Goal: Task Accomplishment & Management: Use online tool/utility

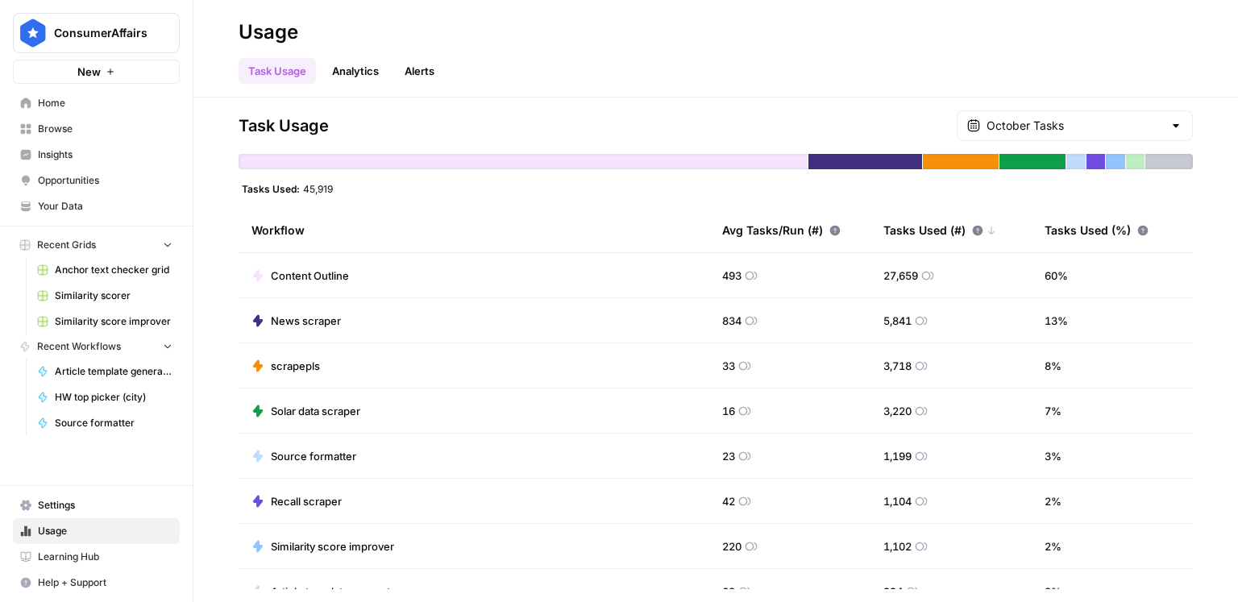
click at [493, 293] on td "Content Outline" at bounding box center [474, 275] width 471 height 44
click at [399, 285] on td "Content Outline" at bounding box center [474, 275] width 471 height 44
click at [105, 107] on span "Home" at bounding box center [105, 103] width 135 height 15
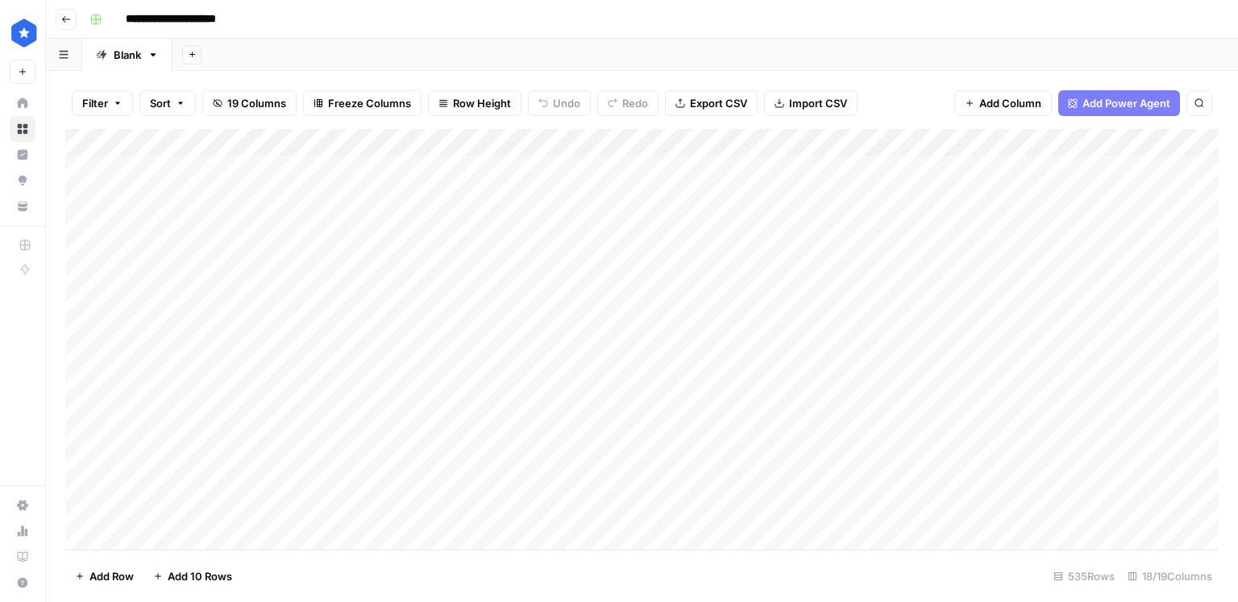
click at [1113, 139] on div "Add Column" at bounding box center [642, 339] width 1154 height 421
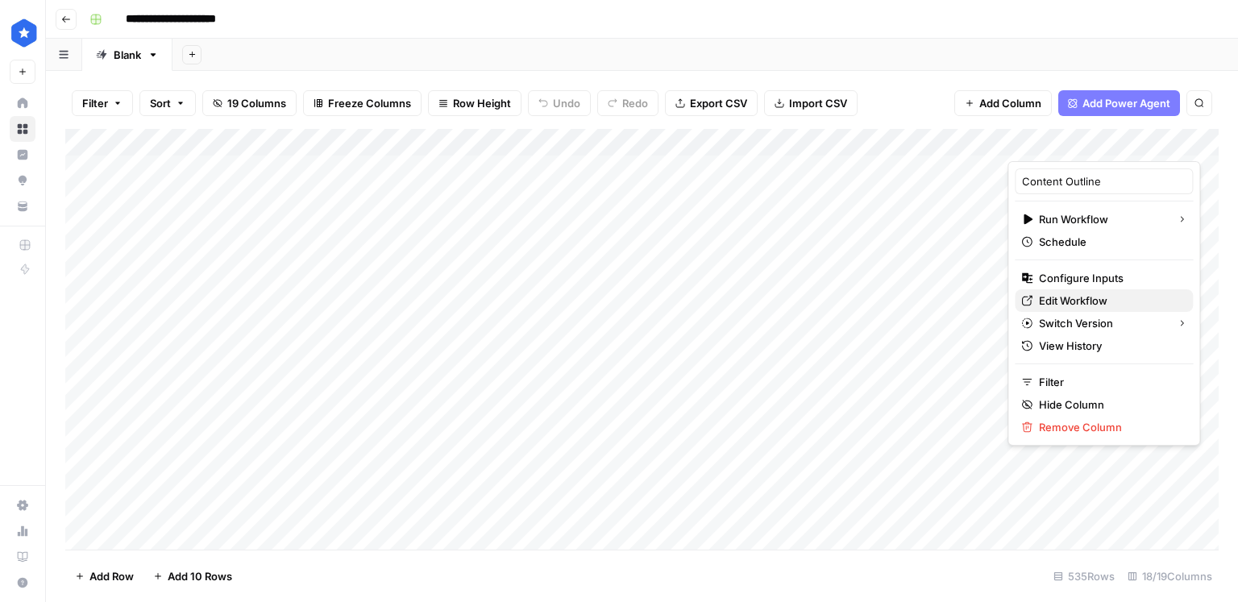
click at [1069, 293] on span "Edit Workflow" at bounding box center [1109, 301] width 141 height 16
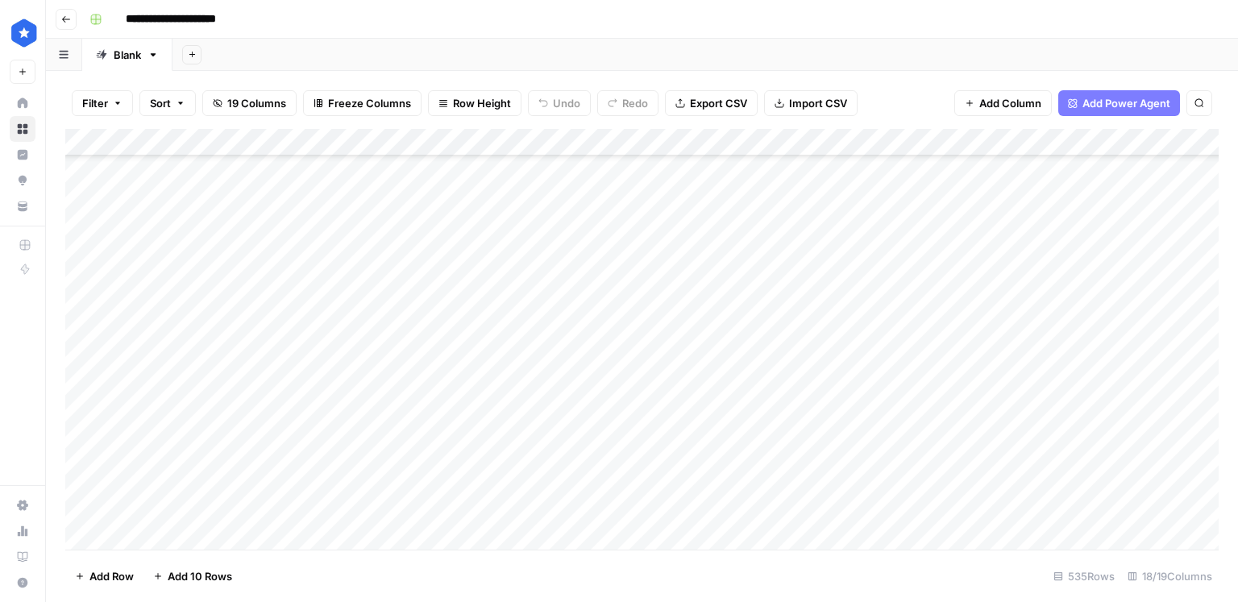
scroll to position [14296, 0]
click at [172, 526] on div "Add Column" at bounding box center [642, 339] width 1154 height 421
click at [335, 486] on div "Add Column" at bounding box center [642, 339] width 1154 height 421
click at [390, 458] on div "Add Column" at bounding box center [642, 339] width 1154 height 421
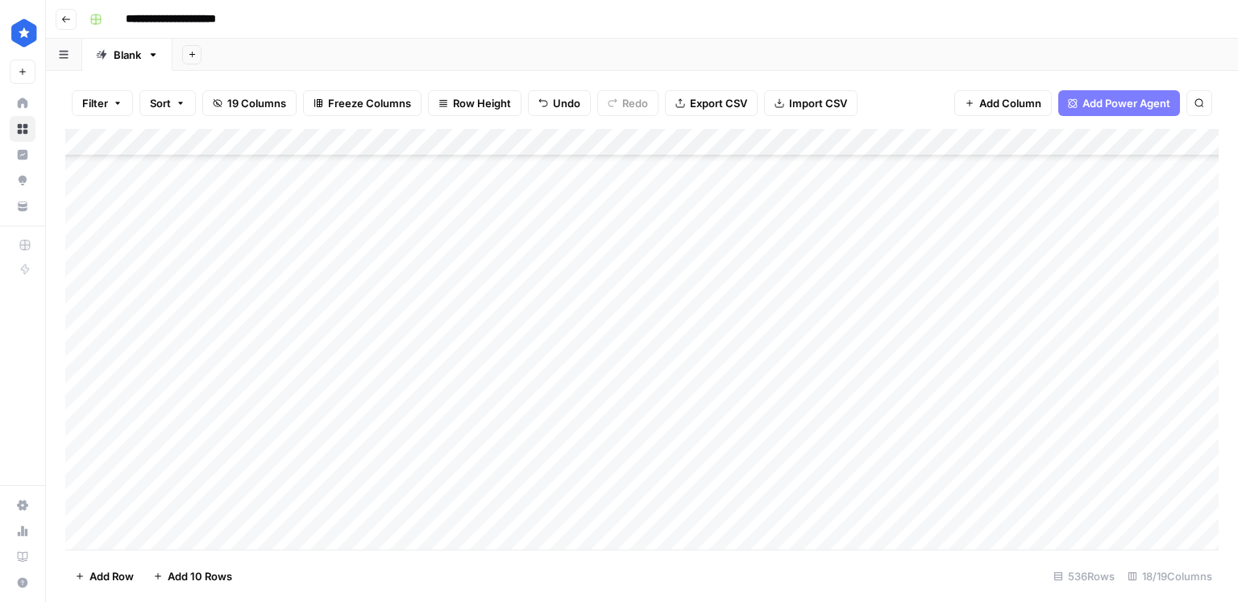
click at [379, 479] on div "Add Column" at bounding box center [642, 339] width 1154 height 421
click at [849, 447] on div "Add Column" at bounding box center [642, 339] width 1154 height 421
click at [832, 477] on div "Add Column" at bounding box center [642, 339] width 1154 height 421
click at [688, 483] on div "Add Column" at bounding box center [642, 339] width 1154 height 421
type input "re"
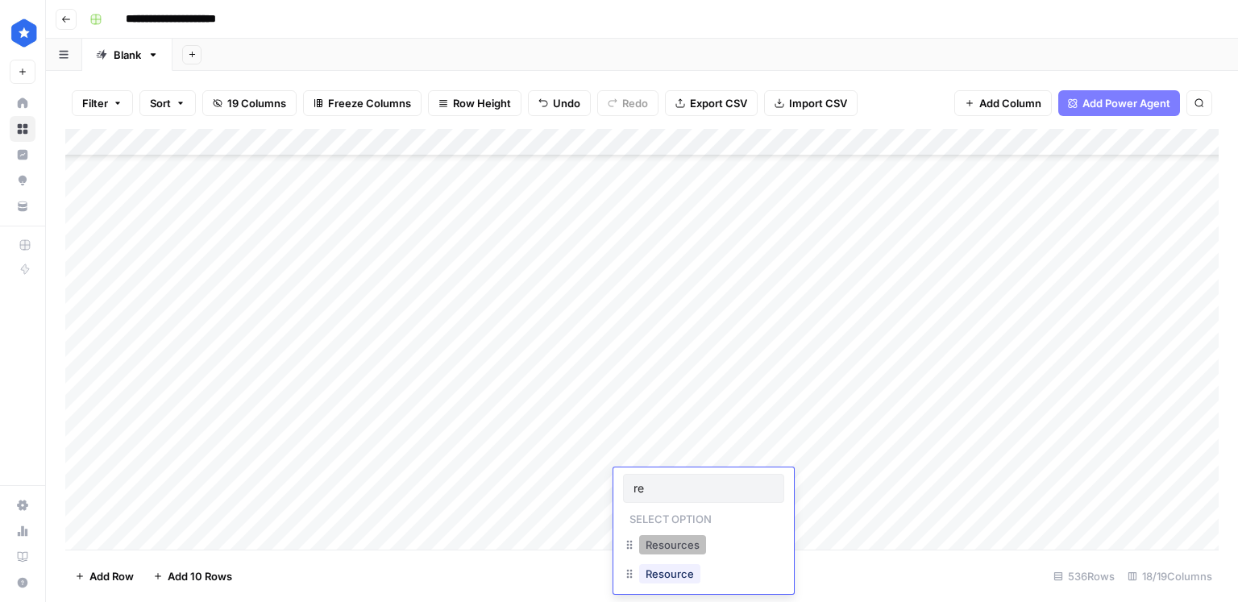
click at [668, 542] on button "Resources" at bounding box center [672, 544] width 67 height 19
click at [564, 481] on div "Add Column" at bounding box center [642, 339] width 1154 height 421
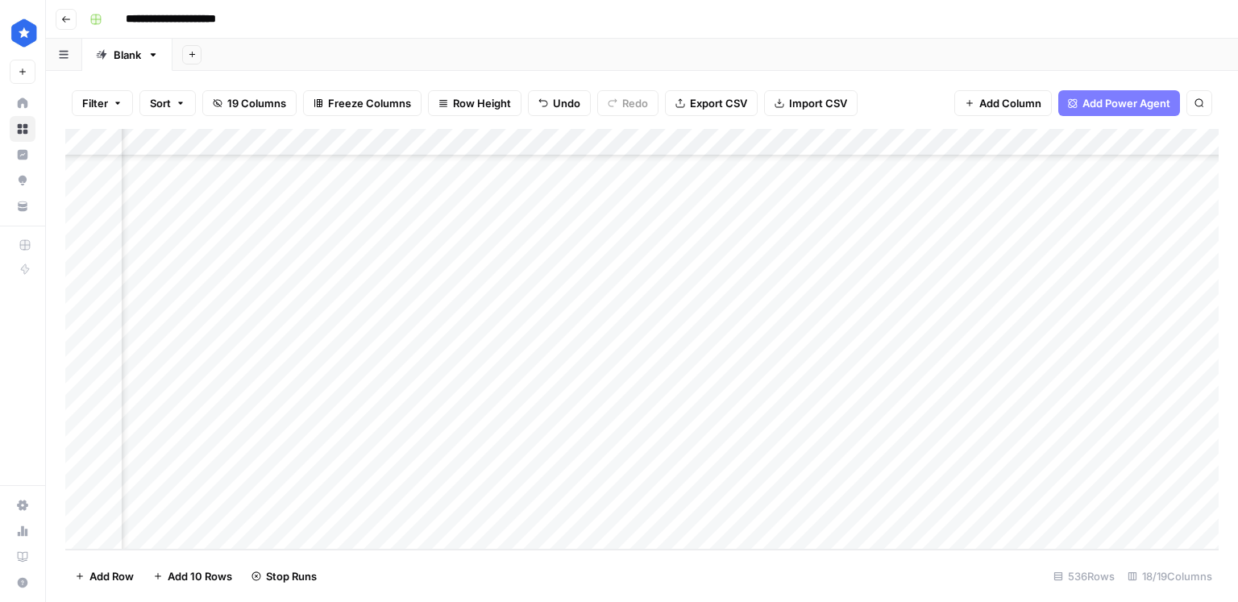
scroll to position [14324, 519]
click at [597, 485] on div "Add Column" at bounding box center [642, 339] width 1154 height 421
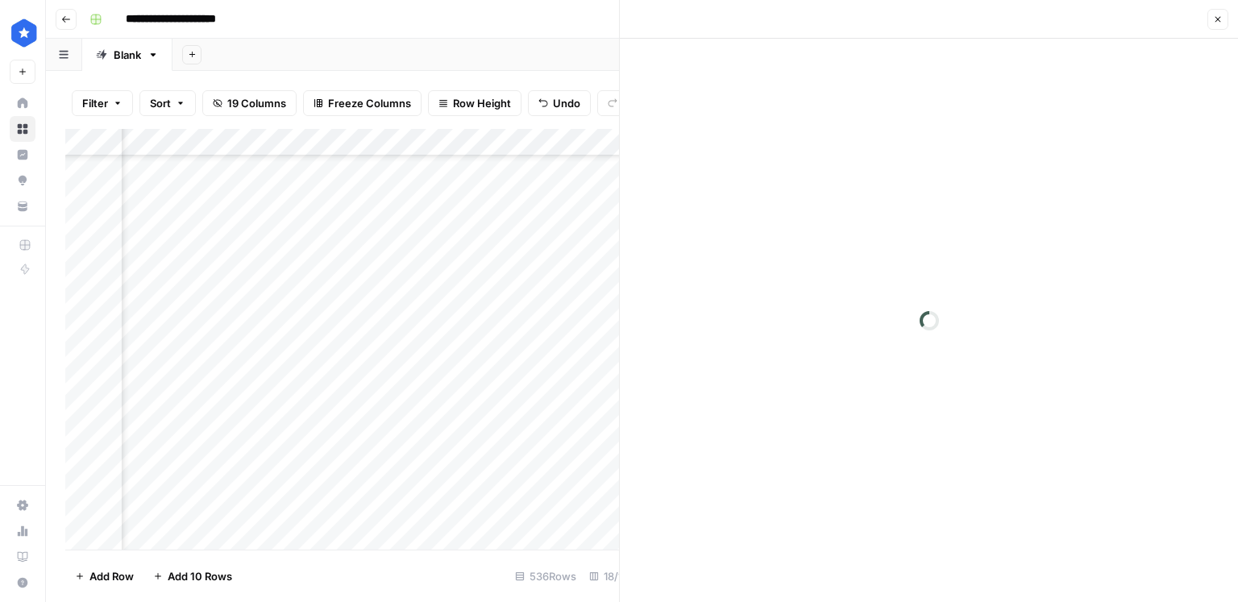
scroll to position [14321, 516]
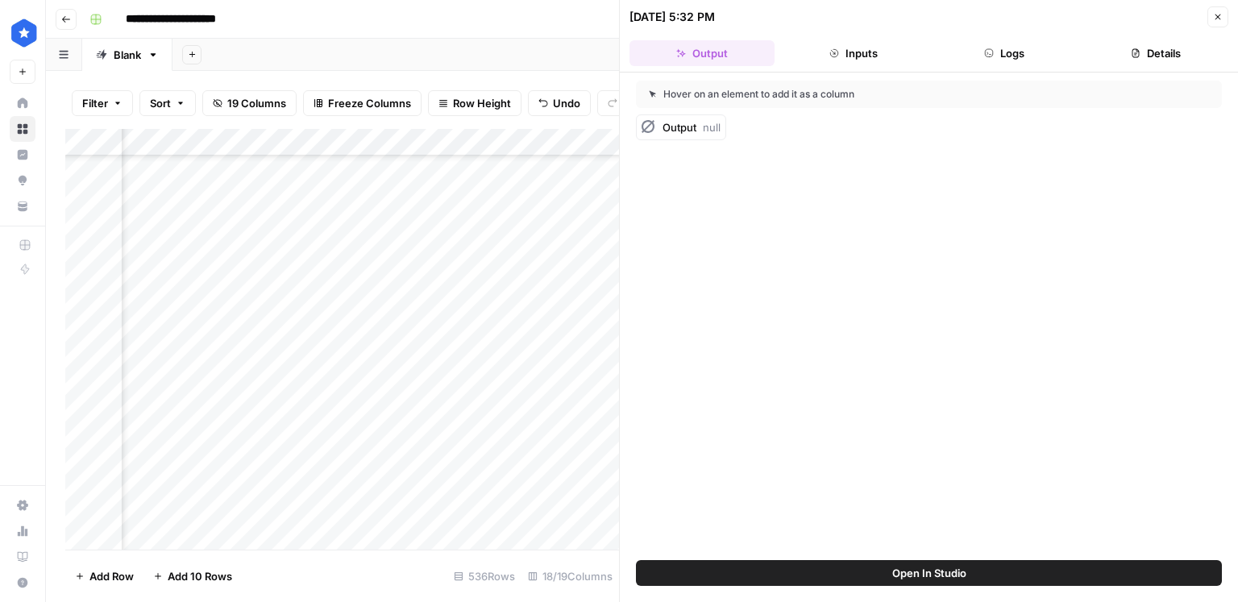
click at [1121, 54] on button "Details" at bounding box center [1156, 53] width 145 height 26
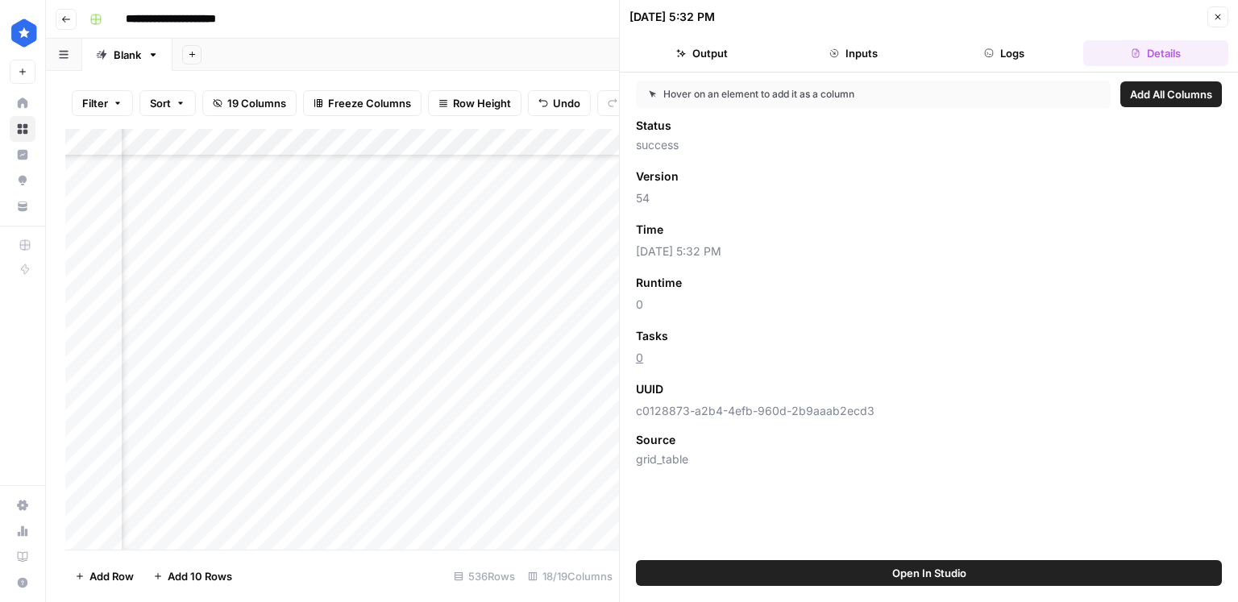
click at [1209, 25] on button "Close" at bounding box center [1218, 16] width 21 height 21
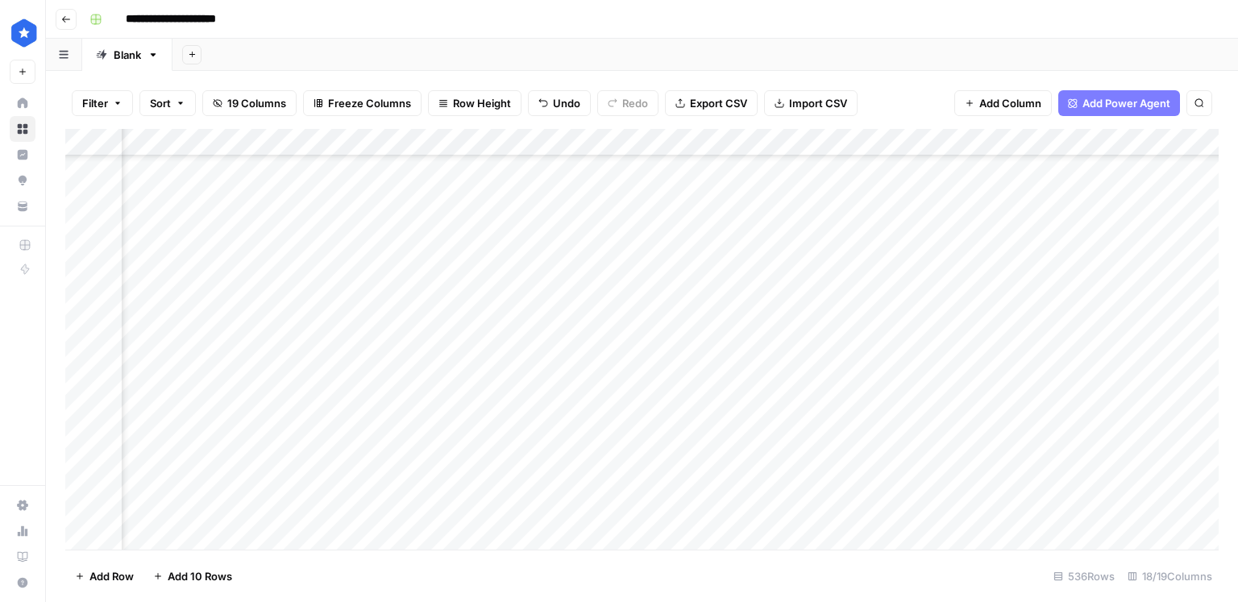
click at [705, 456] on div "Add Column" at bounding box center [642, 339] width 1154 height 421
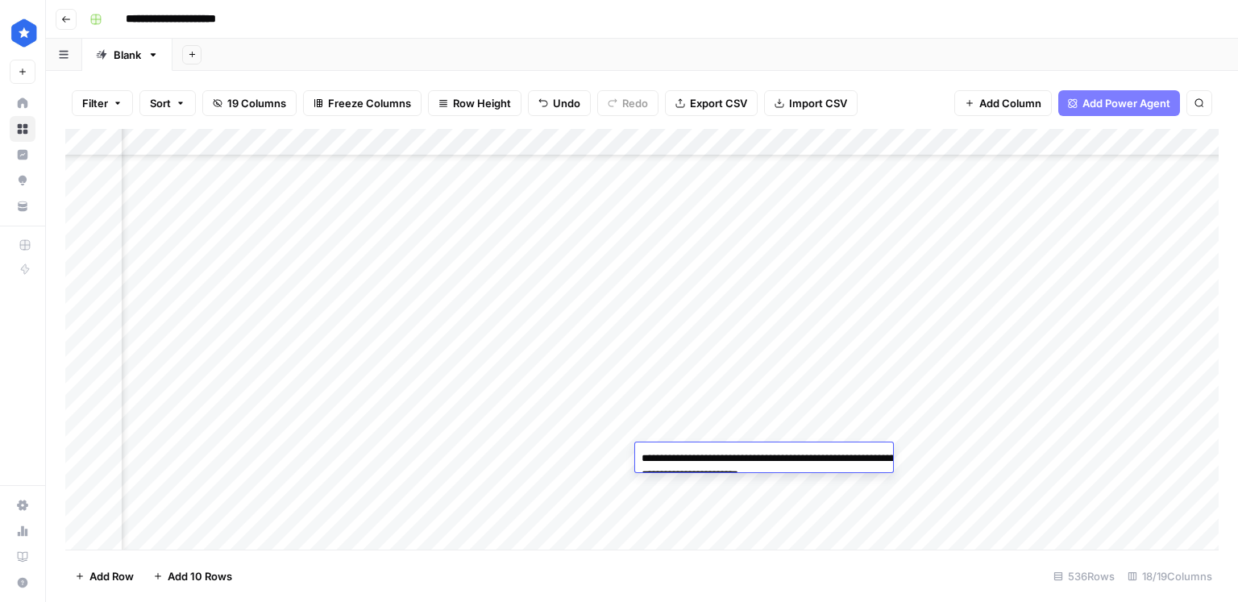
drag, startPoint x: 872, startPoint y: 475, endPoint x: 699, endPoint y: 464, distance: 173.6
click at [699, 464] on textarea "**********" at bounding box center [796, 466] width 322 height 39
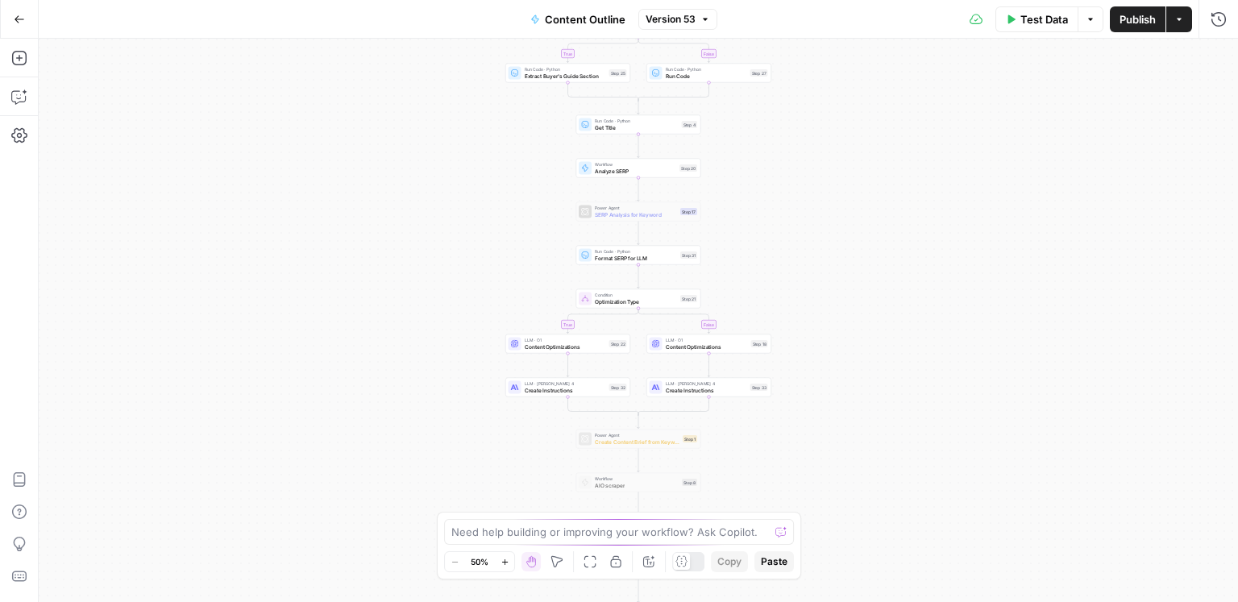
click at [1184, 23] on icon "button" at bounding box center [1180, 20] width 10 height 10
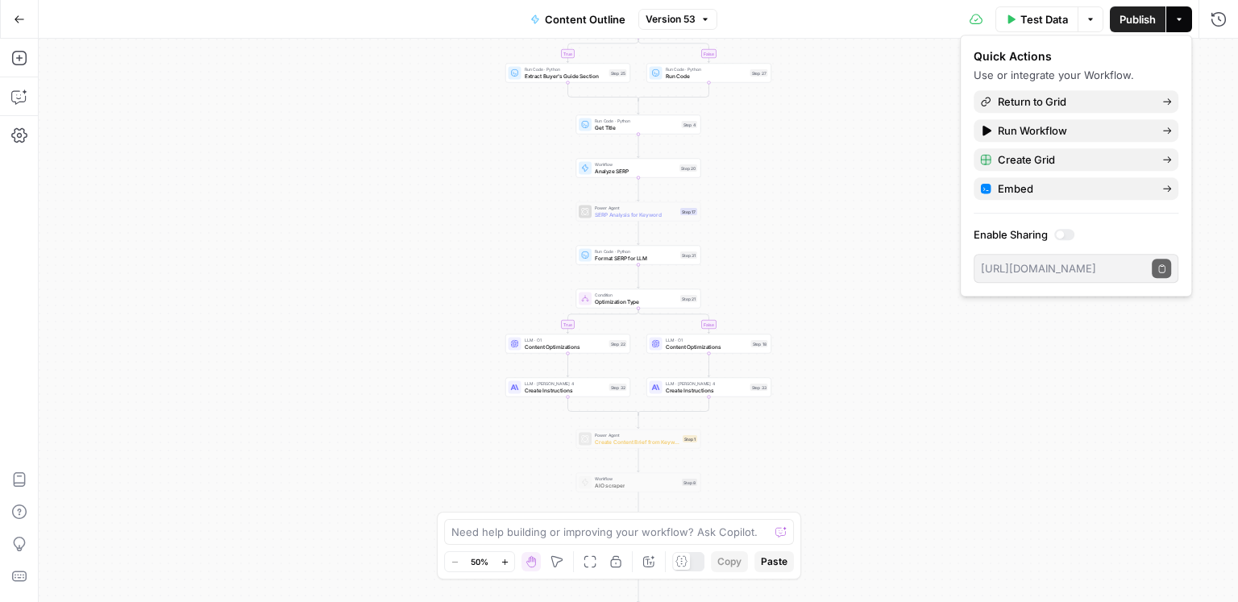
click at [665, 18] on span "Version 53" at bounding box center [671, 19] width 50 height 15
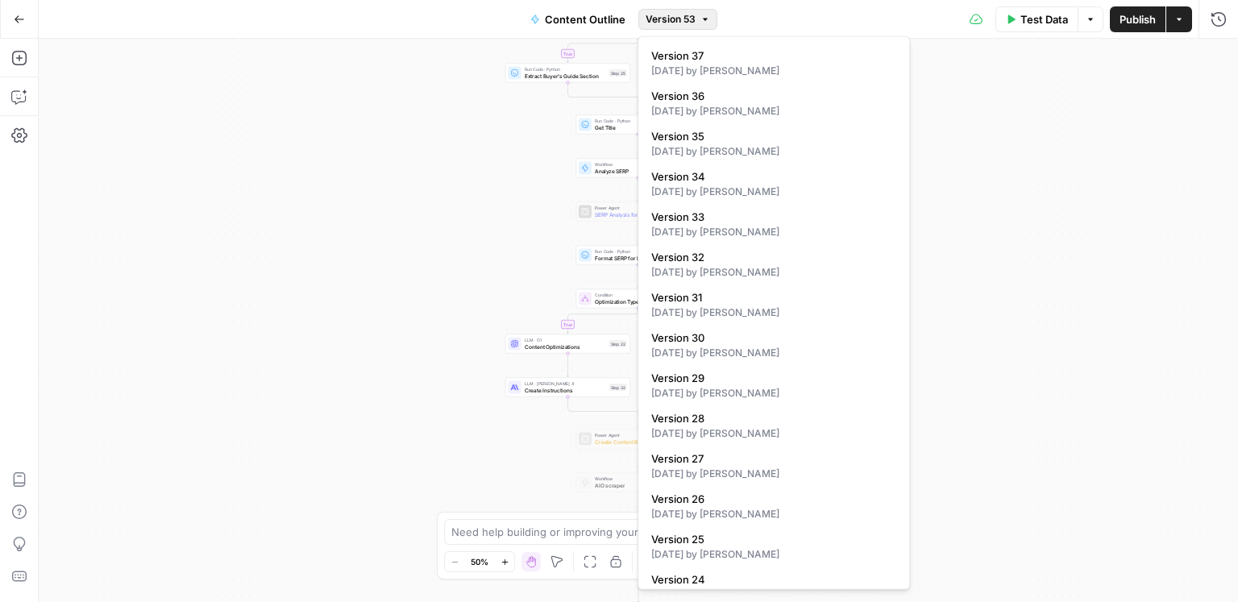
scroll to position [1593, 0]
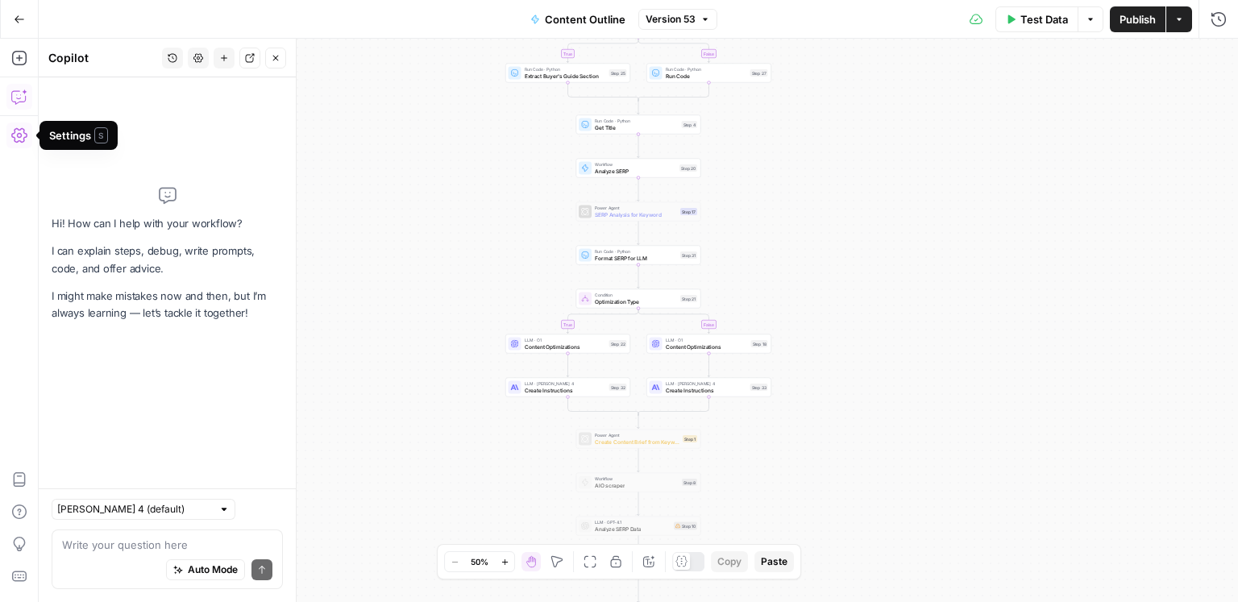
click at [164, 551] on textarea at bounding box center [167, 545] width 210 height 16
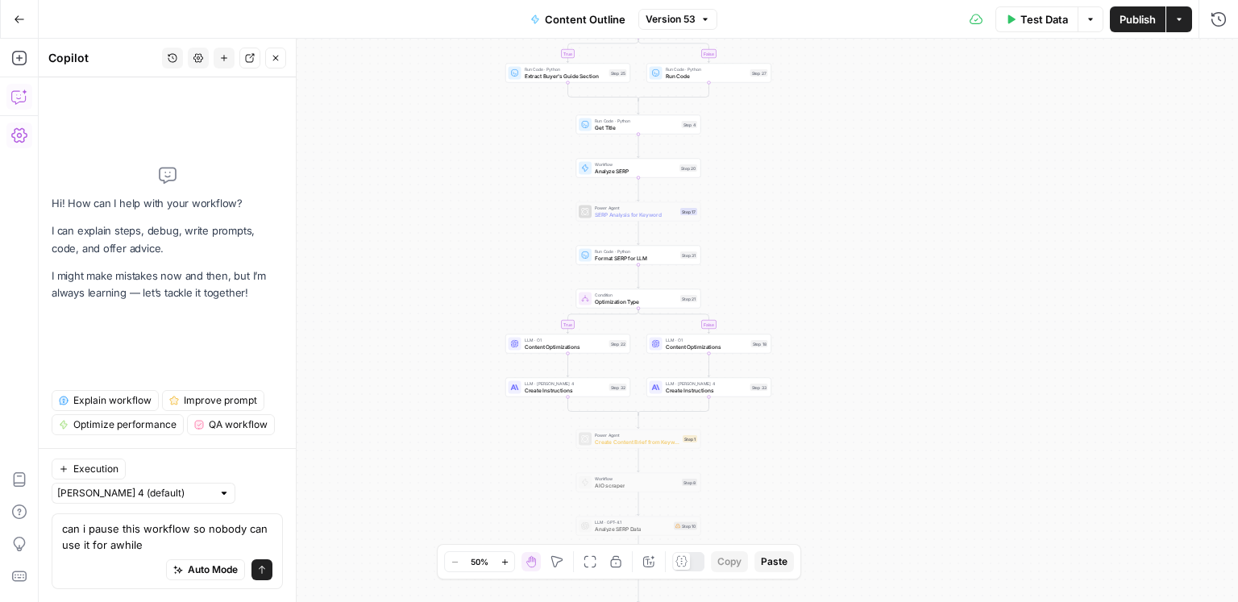
type textarea "can i pause this workflow so nobody can use it for awhile?"
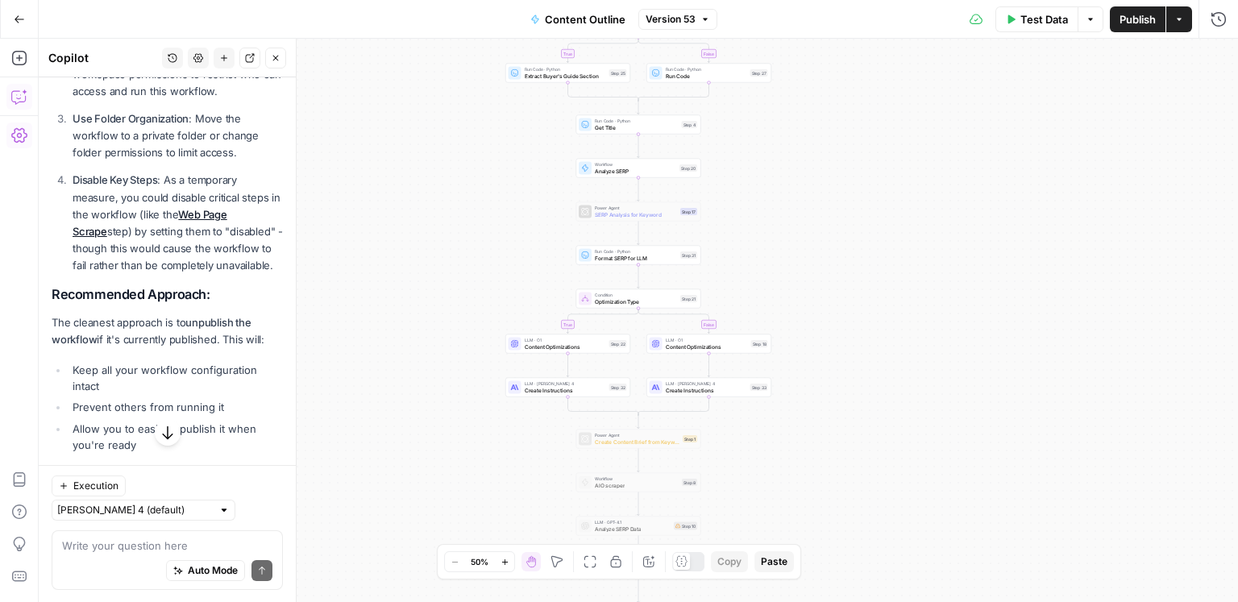
scroll to position [418, 0]
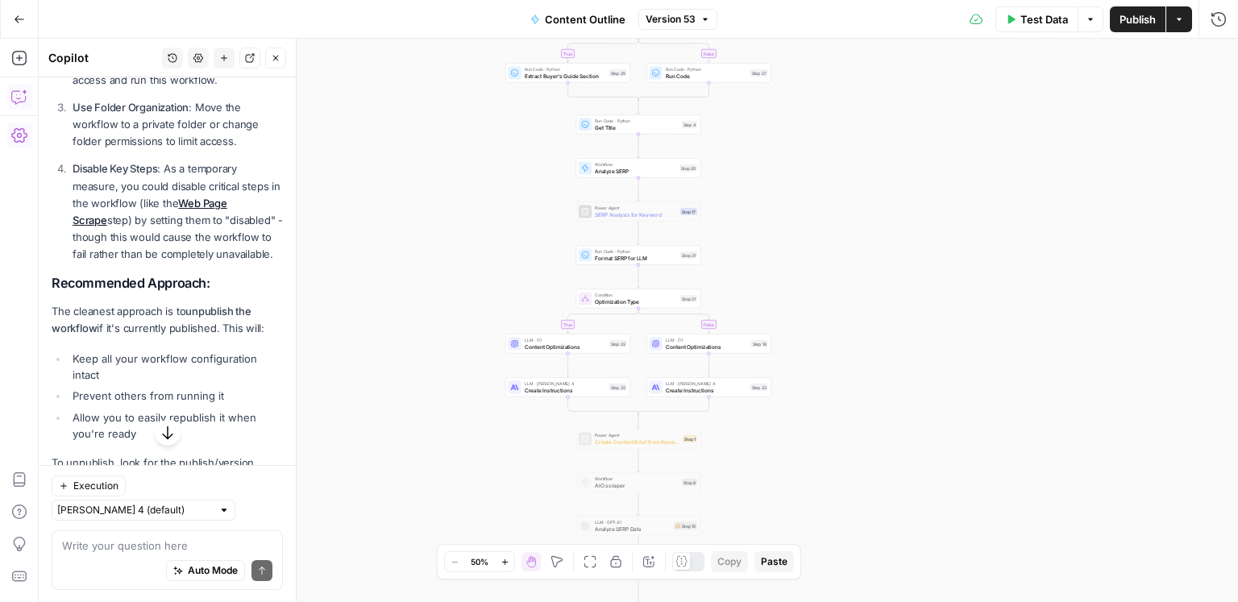
click at [1178, 26] on button "Actions" at bounding box center [1180, 19] width 26 height 26
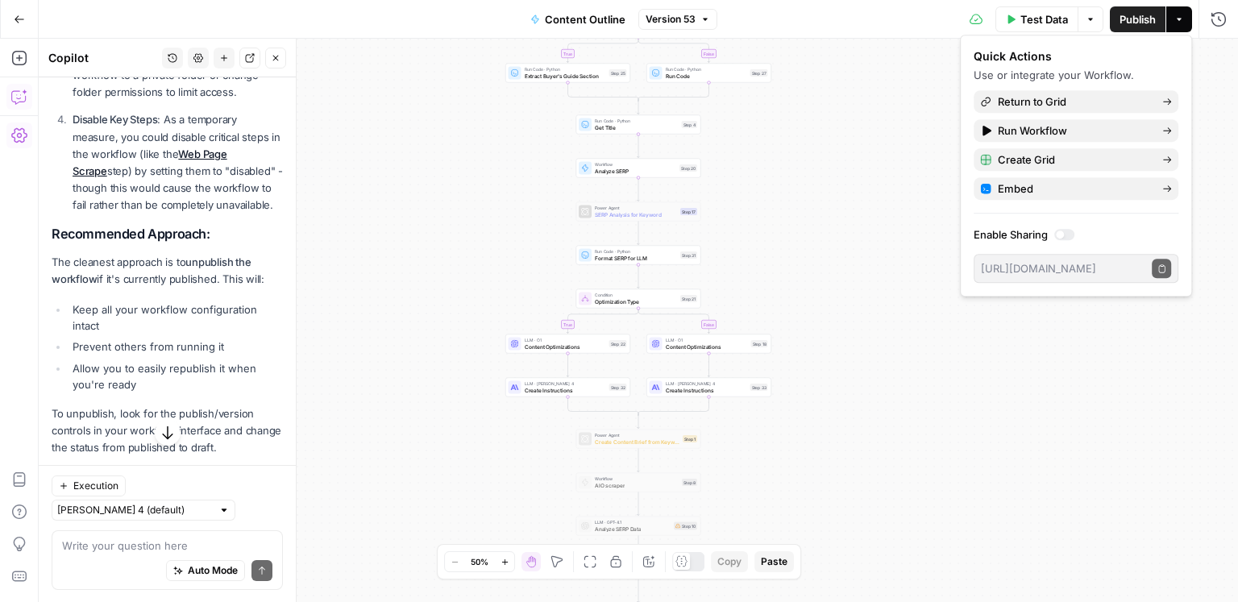
scroll to position [501, 0]
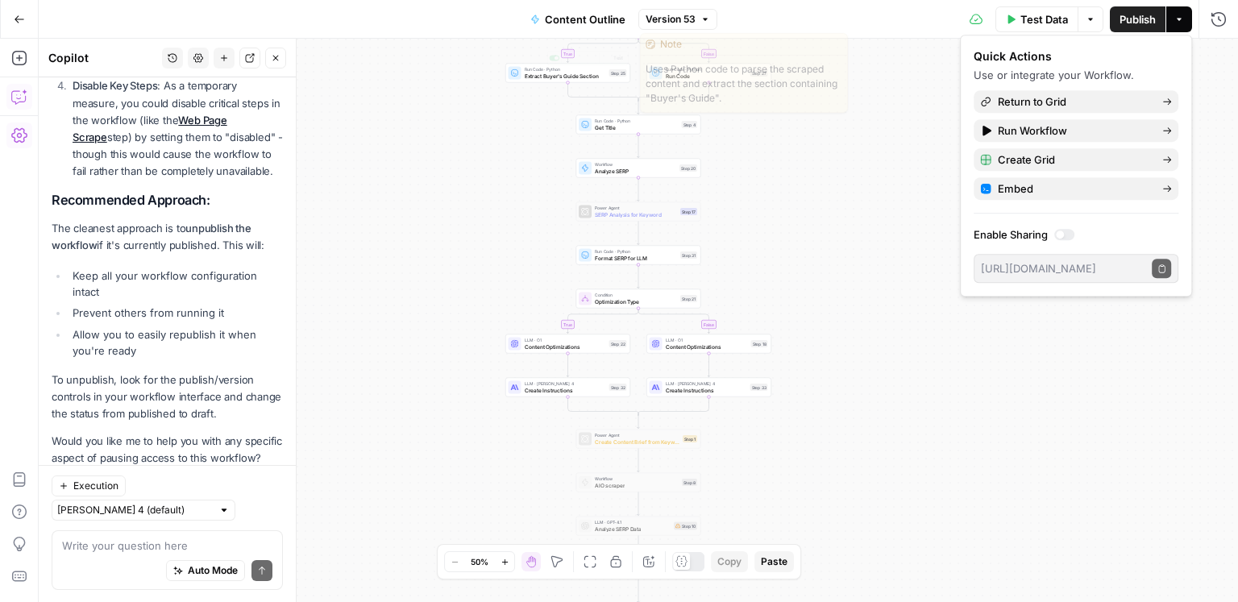
click at [687, 19] on span "Version 53" at bounding box center [671, 19] width 50 height 15
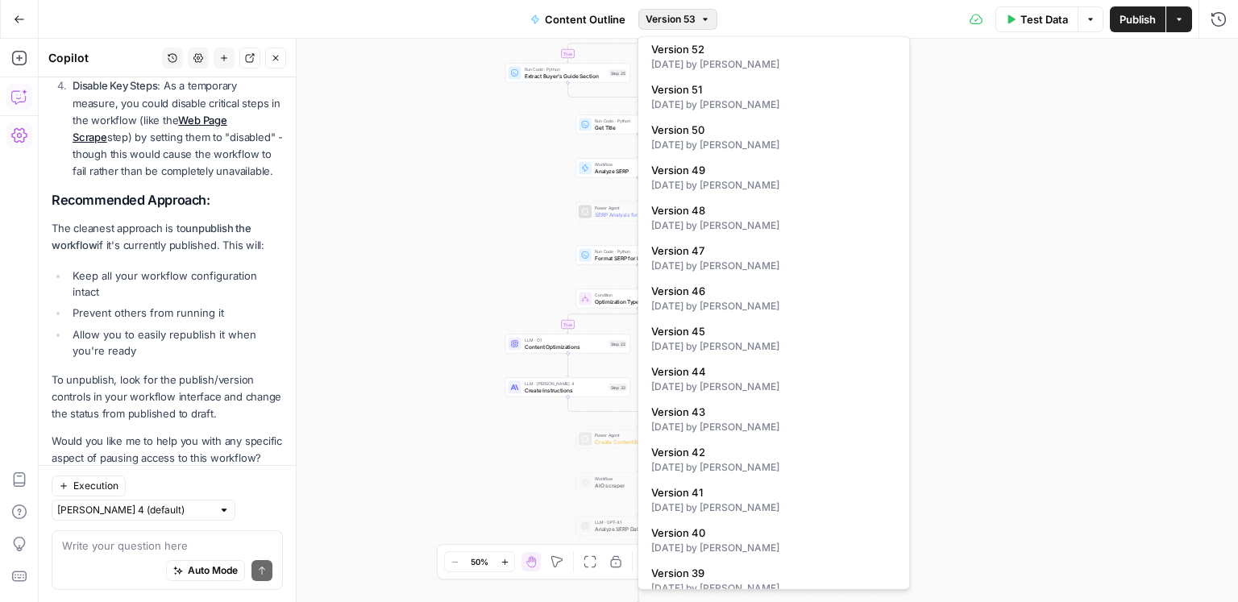
scroll to position [0, 0]
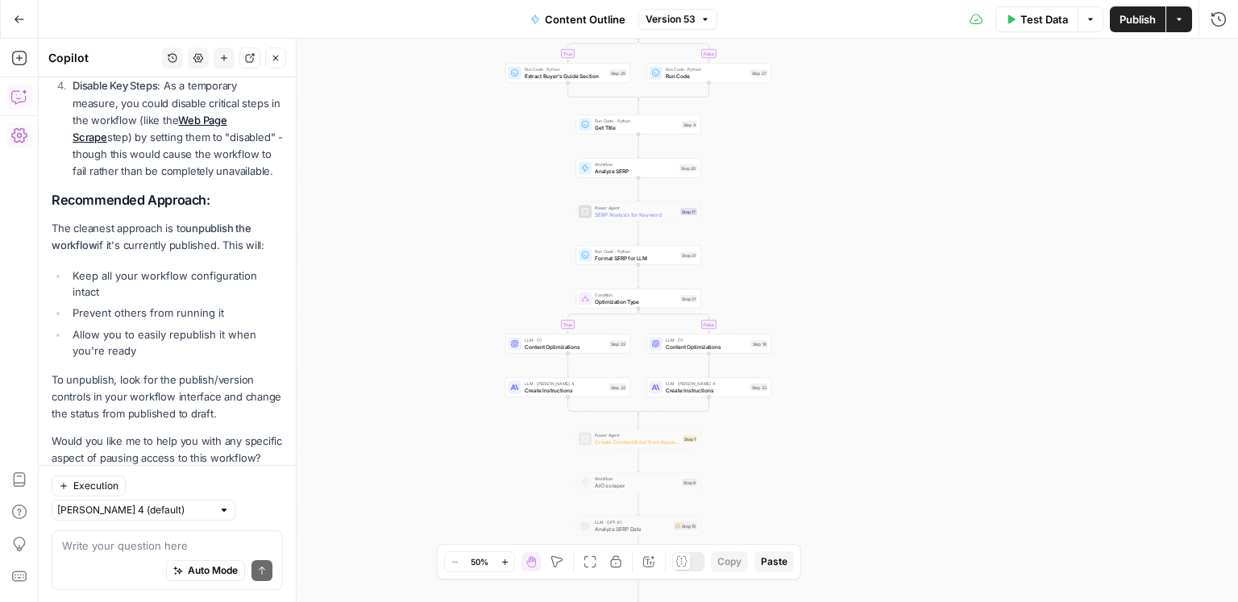
click at [96, 554] on div "Auto Mode Send" at bounding box center [167, 570] width 210 height 35
type textarea "h"
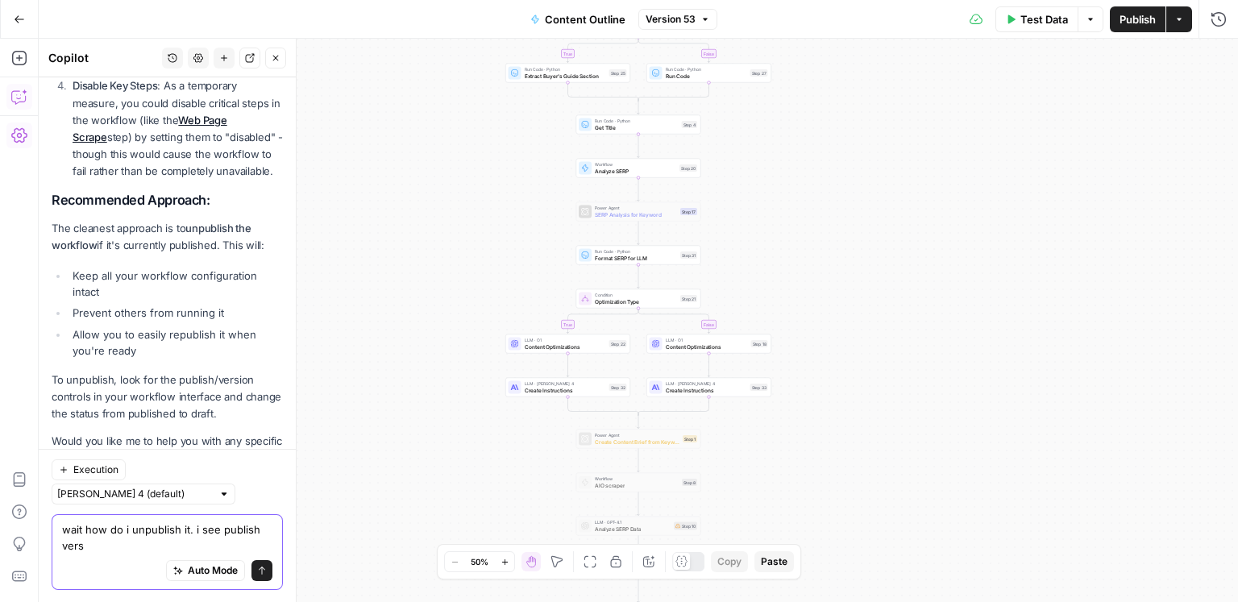
scroll to position [517, 0]
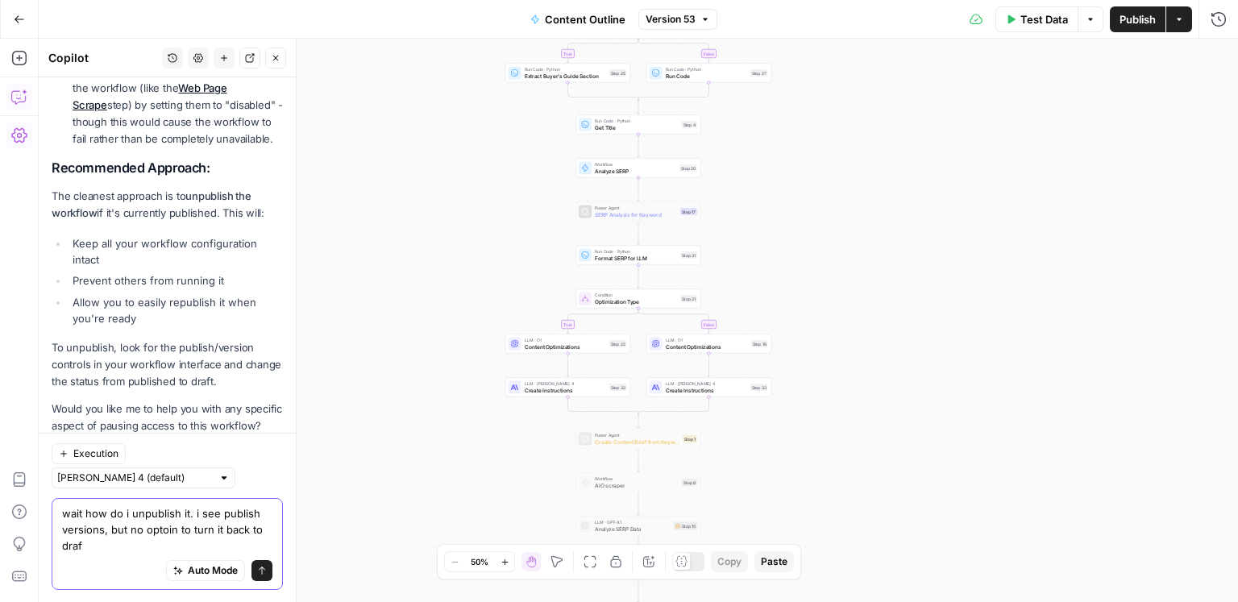
type textarea "wait how do i unpublish it. i see publish versions, but no optoin to turn it ba…"
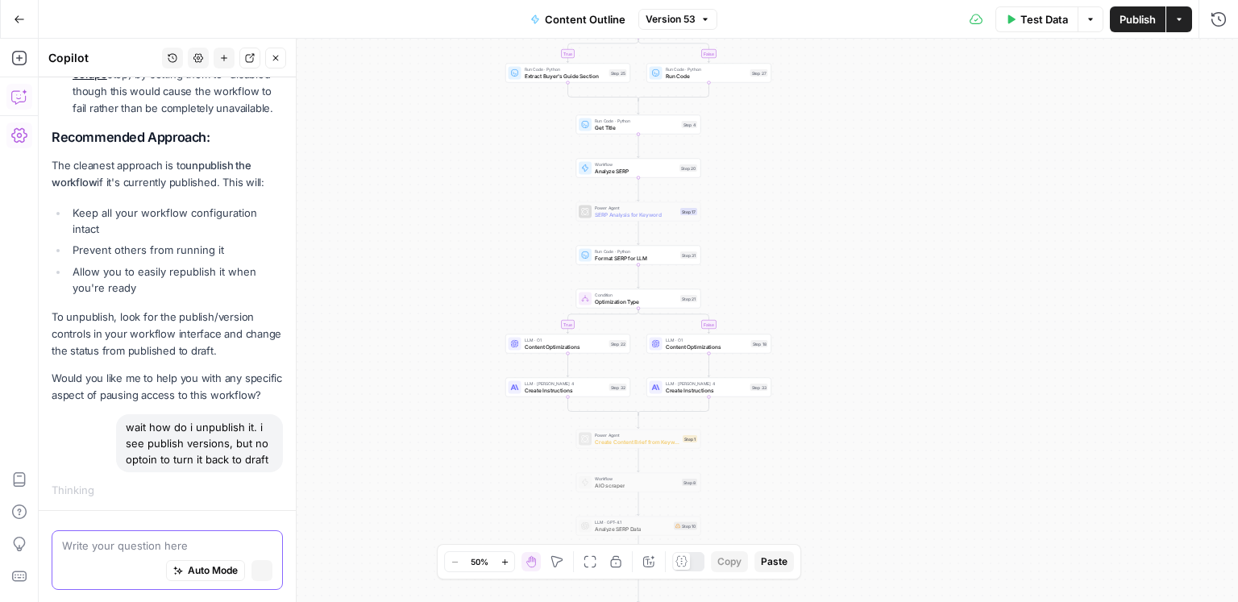
scroll to position [548, 0]
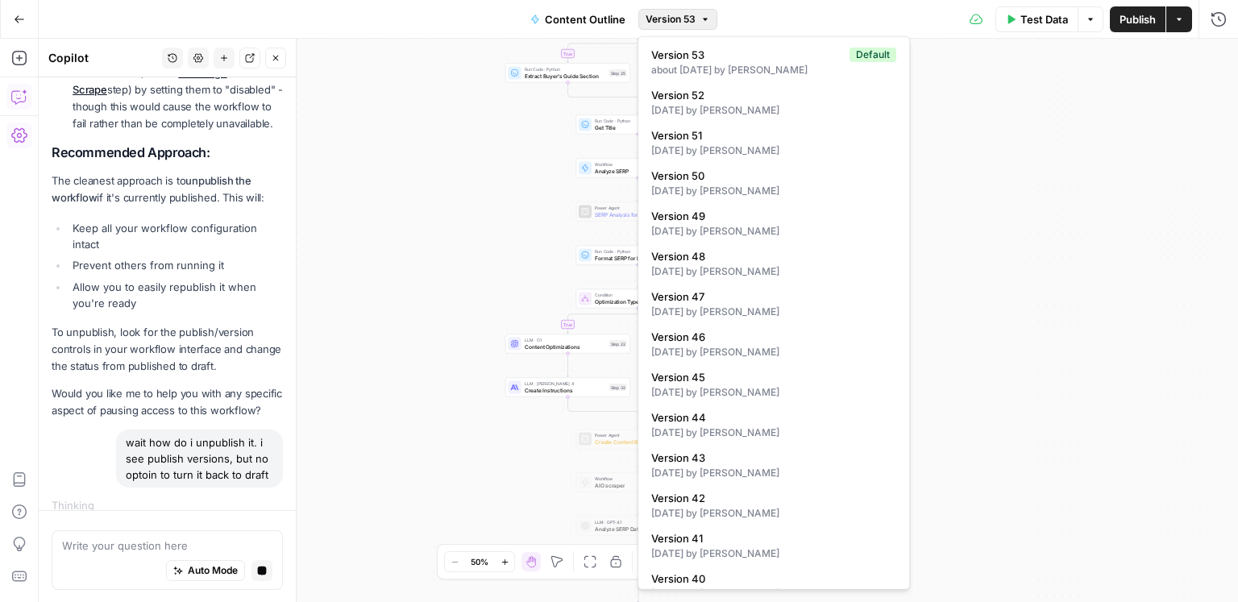
click at [672, 15] on span "Version 53" at bounding box center [671, 19] width 50 height 15
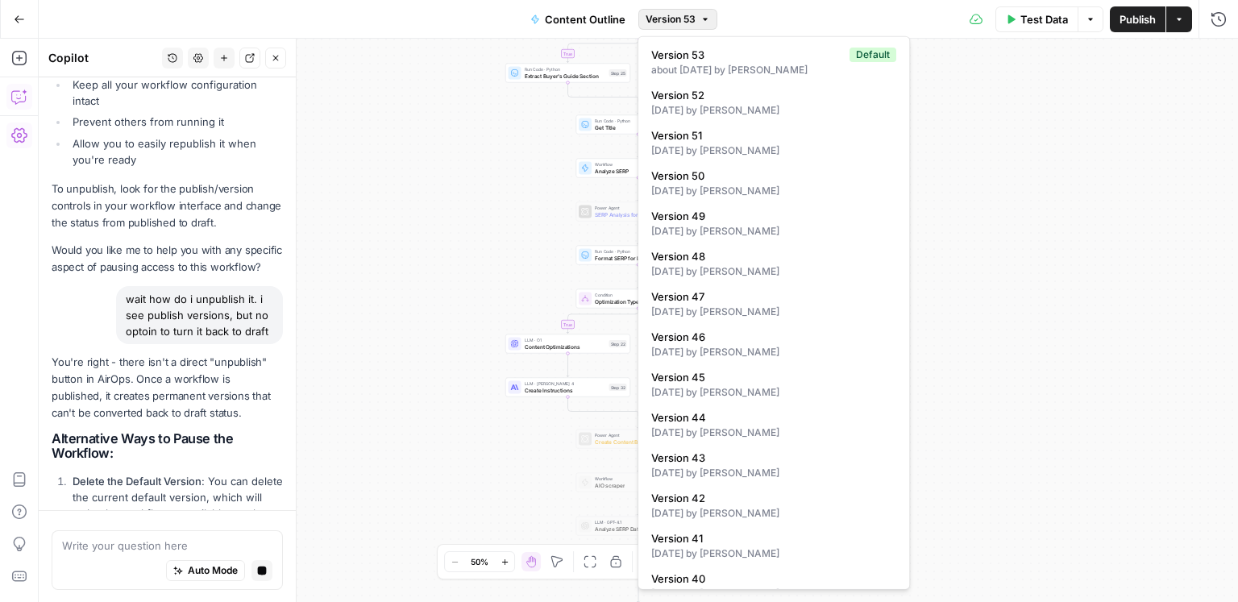
scroll to position [690, 0]
click at [128, 356] on p "You're right - there isn't a direct "unpublish" button in AirOps. Once a workfl…" at bounding box center [167, 390] width 231 height 69
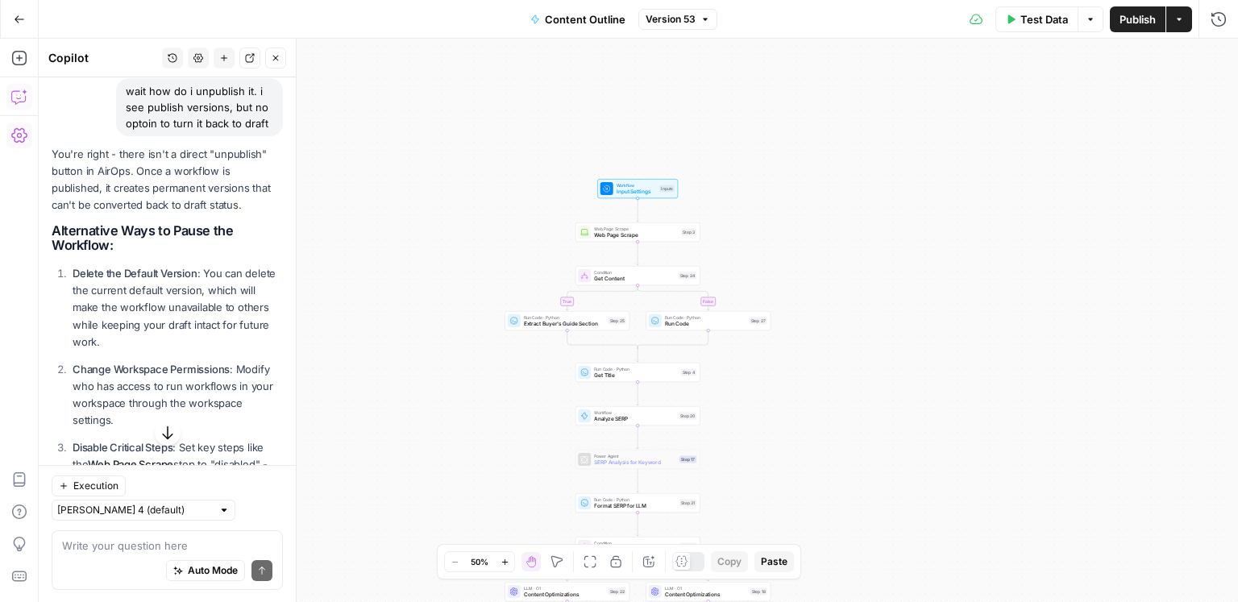
scroll to position [1238, 0]
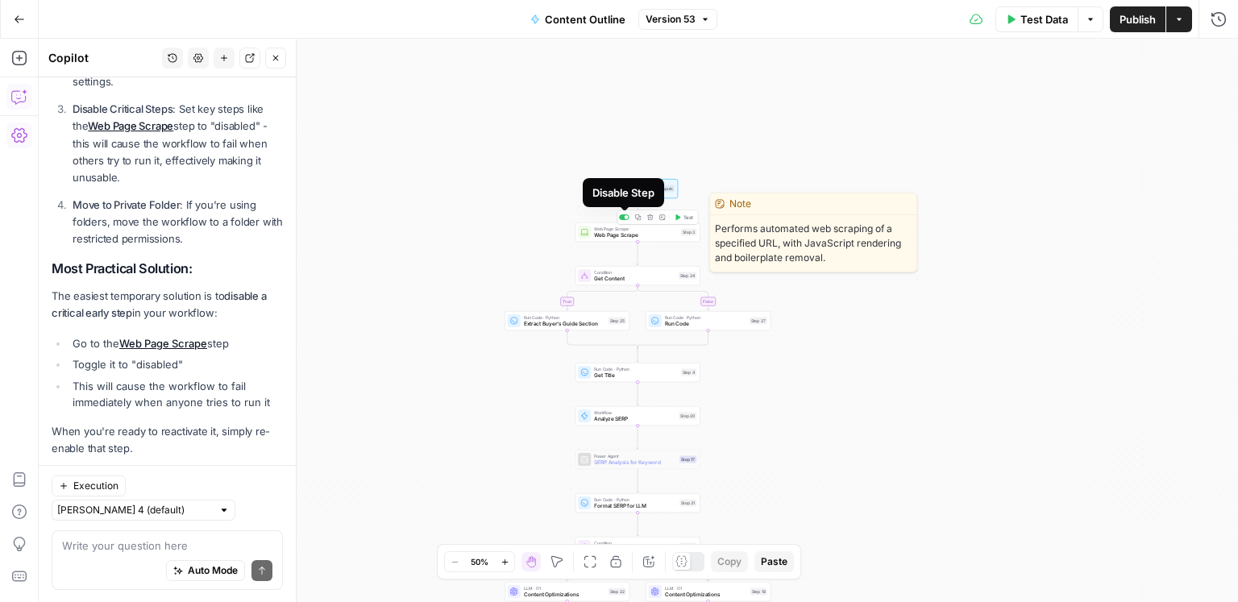
click at [626, 218] on div at bounding box center [627, 217] width 4 height 4
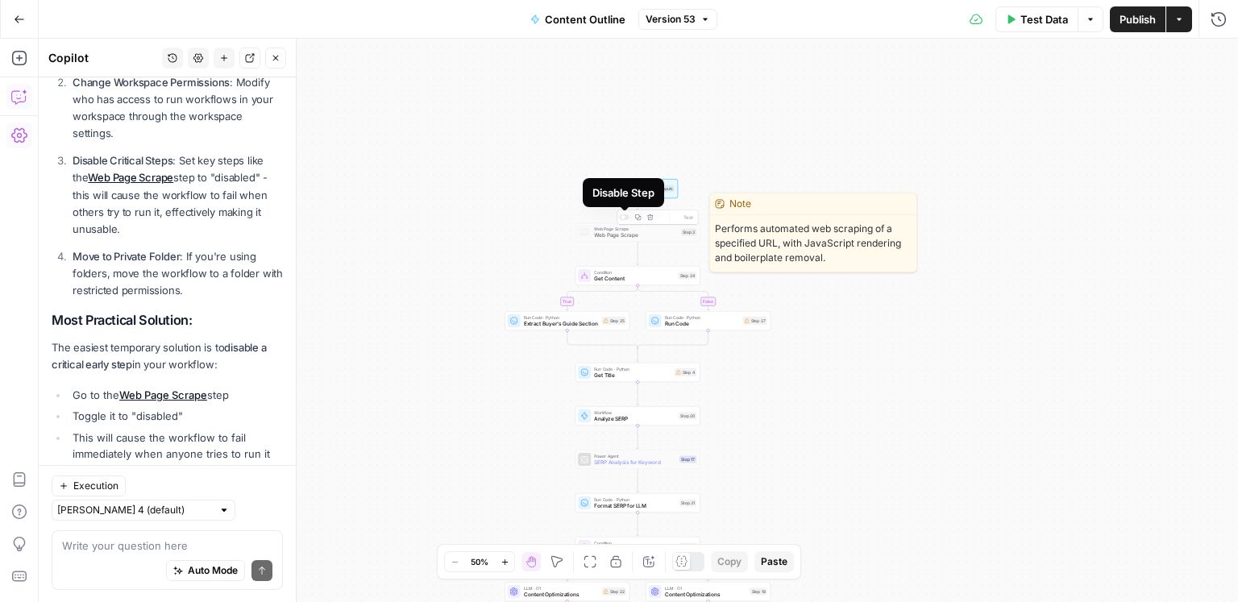
scroll to position [1290, 0]
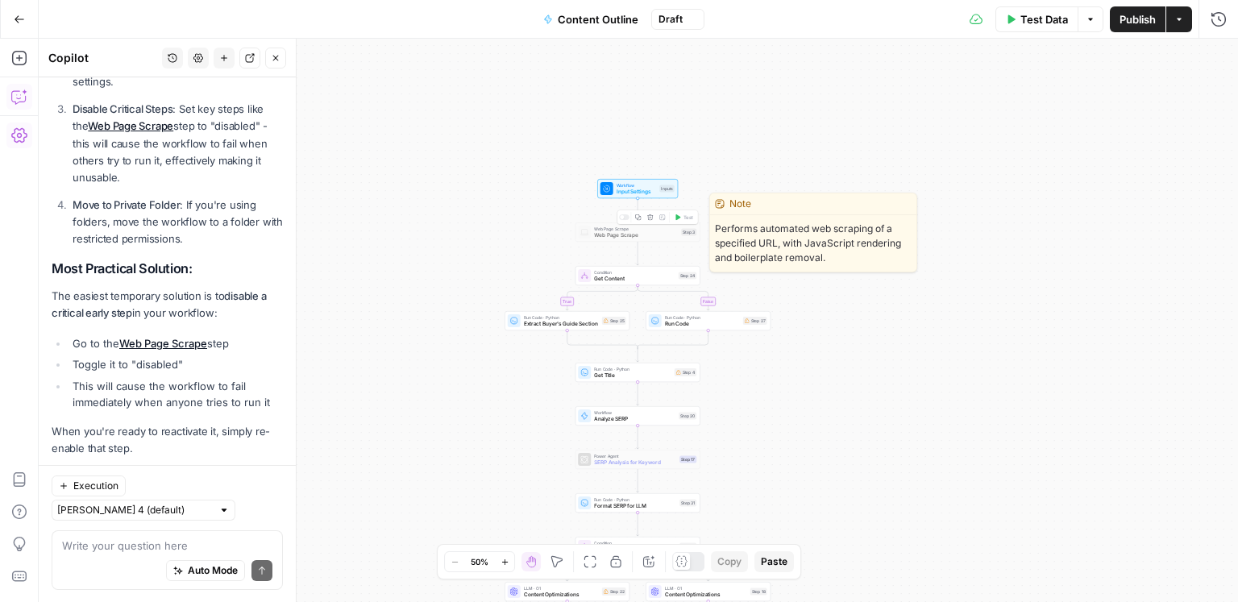
click at [627, 234] on span "Web Page Scrape" at bounding box center [636, 235] width 84 height 8
click at [625, 215] on div at bounding box center [624, 217] width 10 height 6
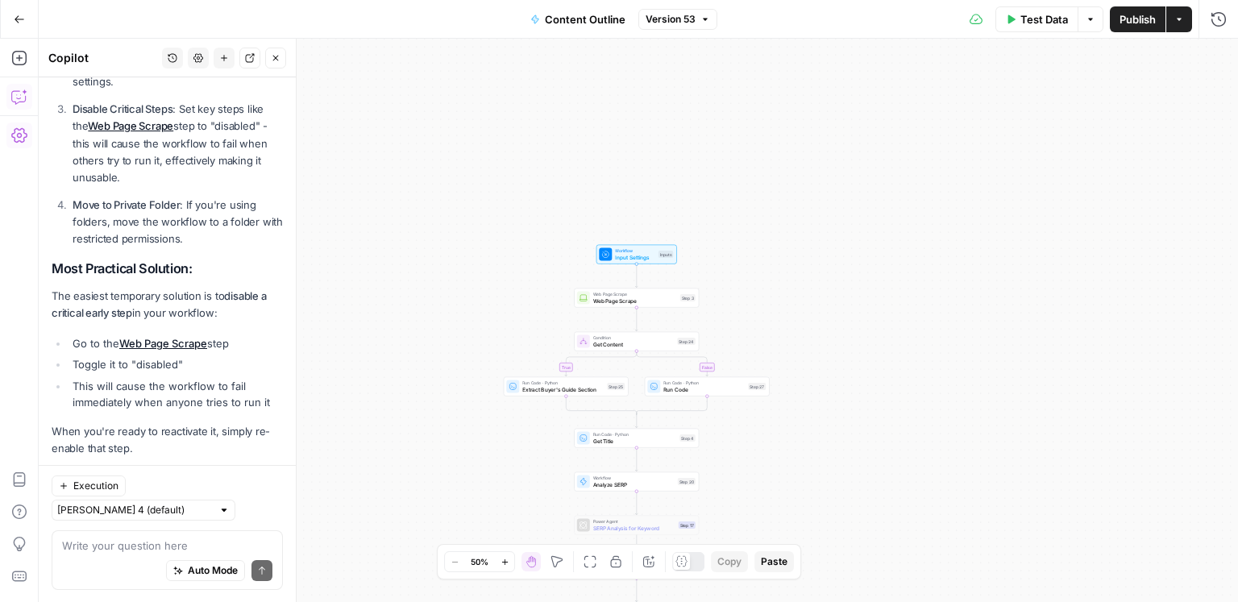
drag, startPoint x: 955, startPoint y: 238, endPoint x: 668, endPoint y: 279, distance: 289.1
click at [799, 217] on div "true false true false Workflow Input Settings Inputs Web Page Scrape Web Page S…" at bounding box center [639, 321] width 1200 height 564
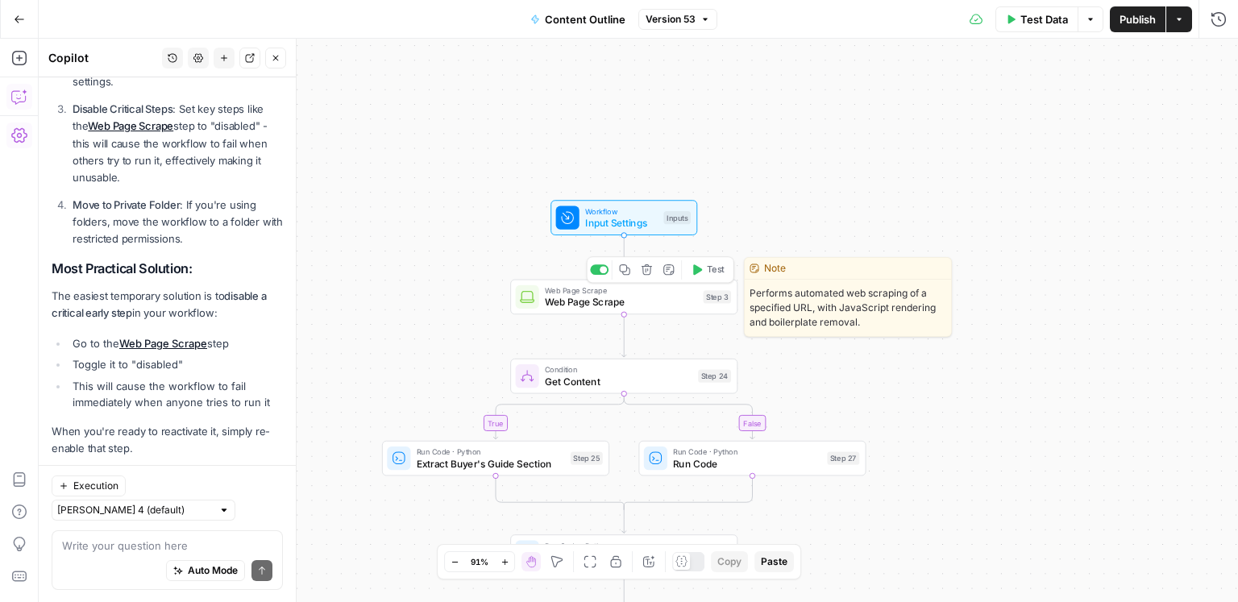
click at [601, 271] on div at bounding box center [603, 269] width 7 height 7
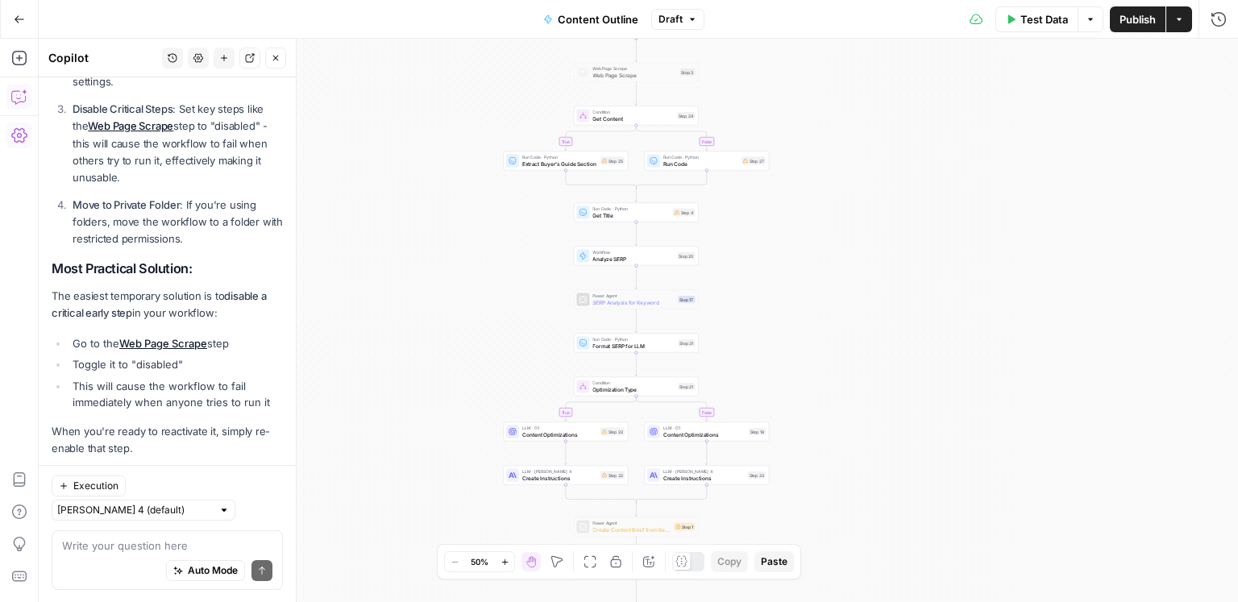
drag, startPoint x: 973, startPoint y: 470, endPoint x: 847, endPoint y: 190, distance: 306.7
click at [838, 148] on div "true false true false Workflow Input Settings Inputs Web Page Scrape Web Page S…" at bounding box center [639, 321] width 1200 height 564
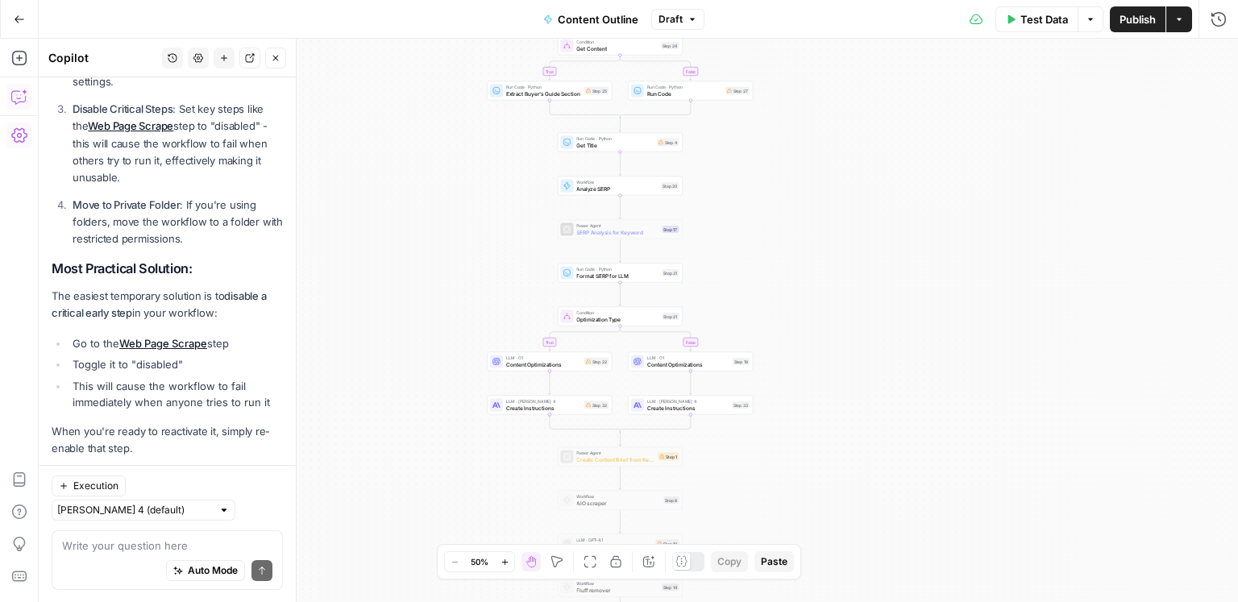
drag, startPoint x: 881, startPoint y: 310, endPoint x: 864, endPoint y: 177, distance: 133.3
click at [865, 175] on div "true false true false Workflow Input Settings Inputs Web Page Scrape Web Page S…" at bounding box center [639, 321] width 1200 height 564
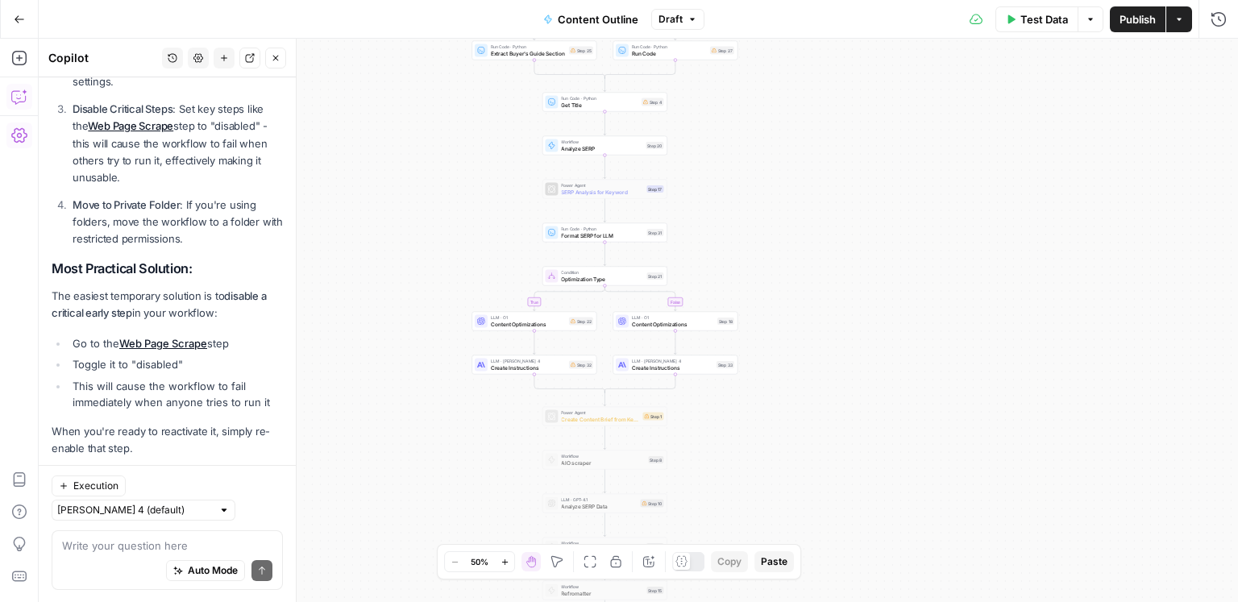
drag, startPoint x: 855, startPoint y: 302, endPoint x: 854, endPoint y: 333, distance: 30.7
click at [847, 364] on div "true false true false Workflow Input Settings Inputs Web Page Scrape Web Page S…" at bounding box center [639, 321] width 1200 height 564
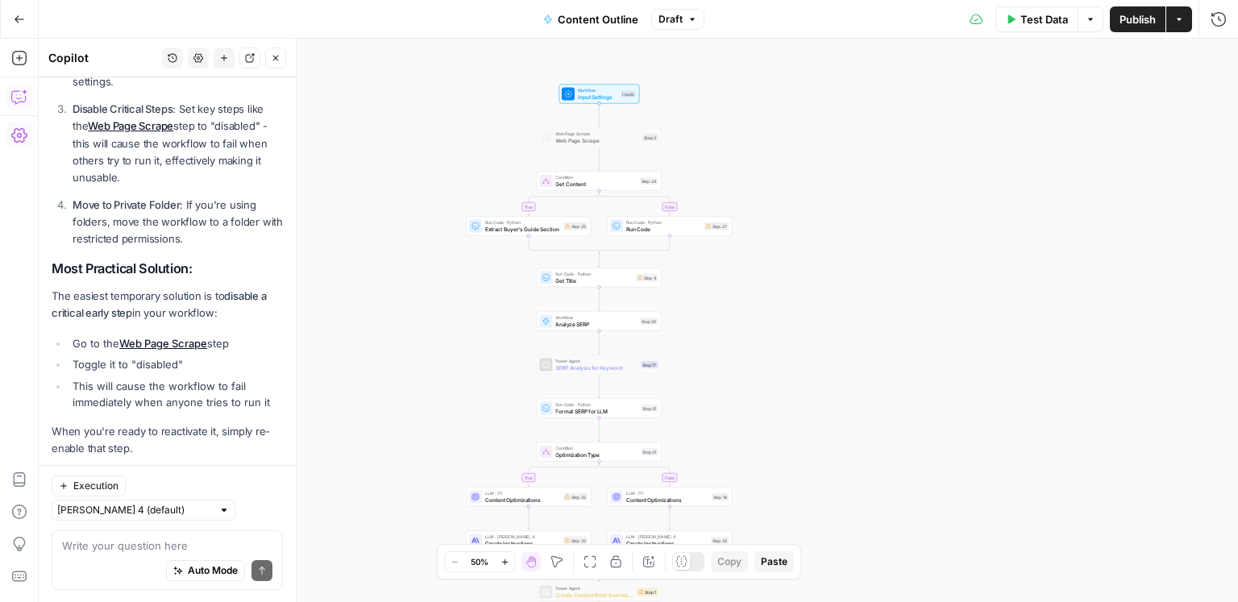
drag, startPoint x: 867, startPoint y: 238, endPoint x: 863, endPoint y: 426, distance: 188.7
click at [863, 426] on div "true false true false Workflow Input Settings Inputs Web Page Scrape Web Page S…" at bounding box center [639, 321] width 1200 height 564
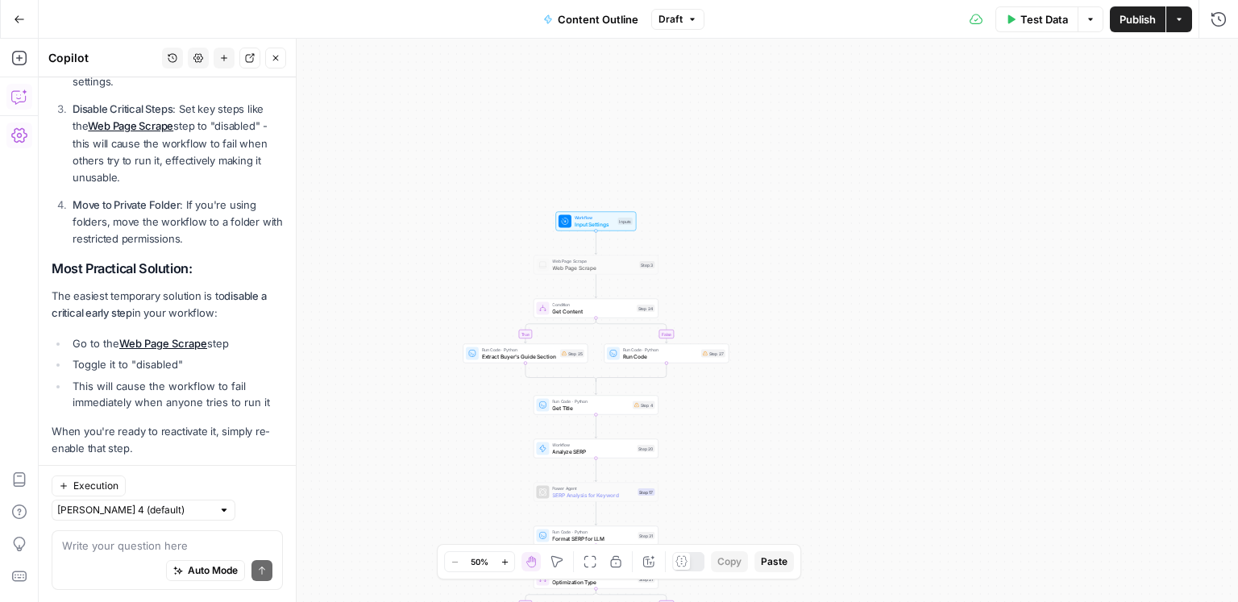
drag, startPoint x: 840, startPoint y: 295, endPoint x: 834, endPoint y: 393, distance: 97.7
click at [834, 393] on div "true false true false Workflow Input Settings Inputs Web Page Scrape Web Page S…" at bounding box center [639, 321] width 1200 height 564
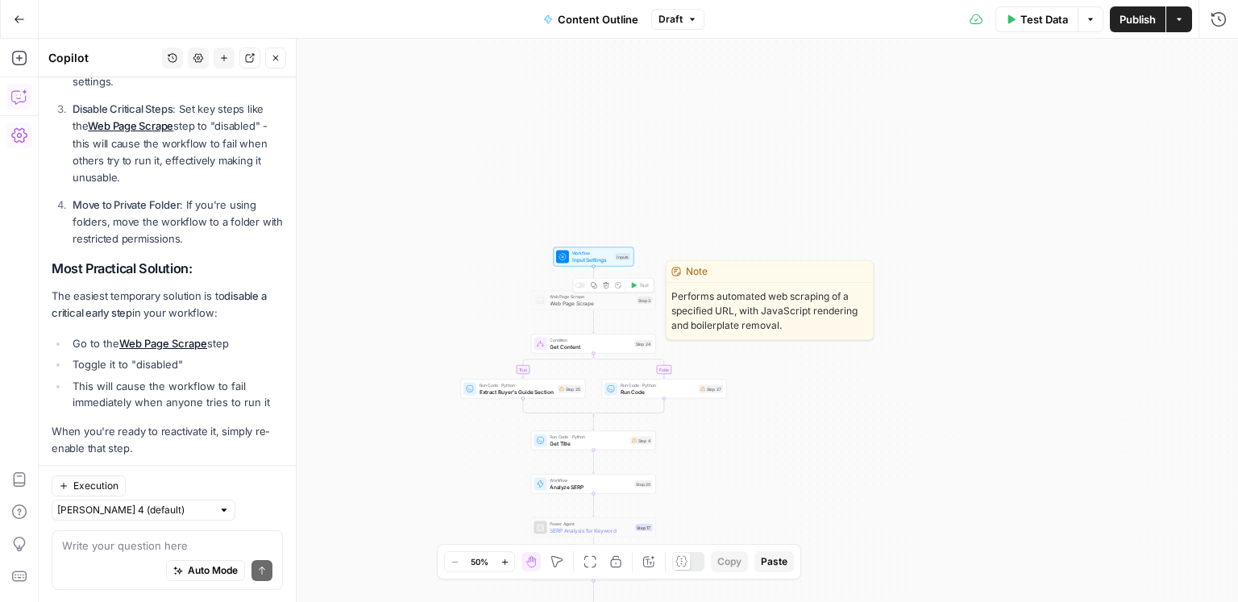
click at [580, 287] on div at bounding box center [580, 286] width 10 height 6
click at [595, 304] on span "Web Page Scrape" at bounding box center [592, 303] width 84 height 8
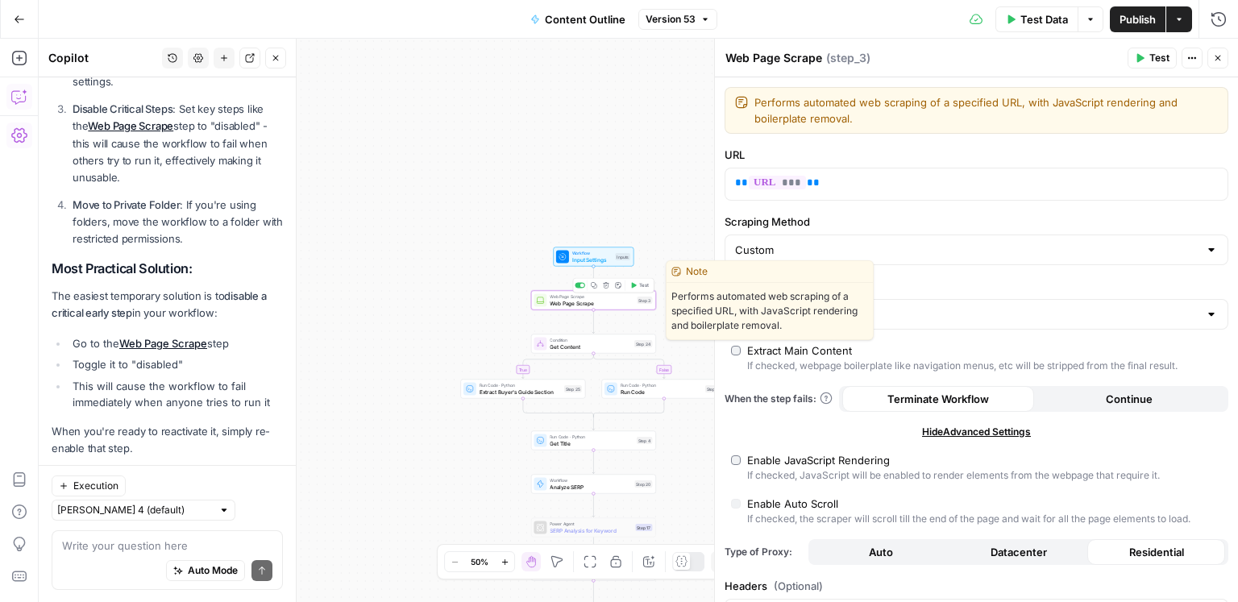
click at [581, 286] on div at bounding box center [582, 286] width 4 height 4
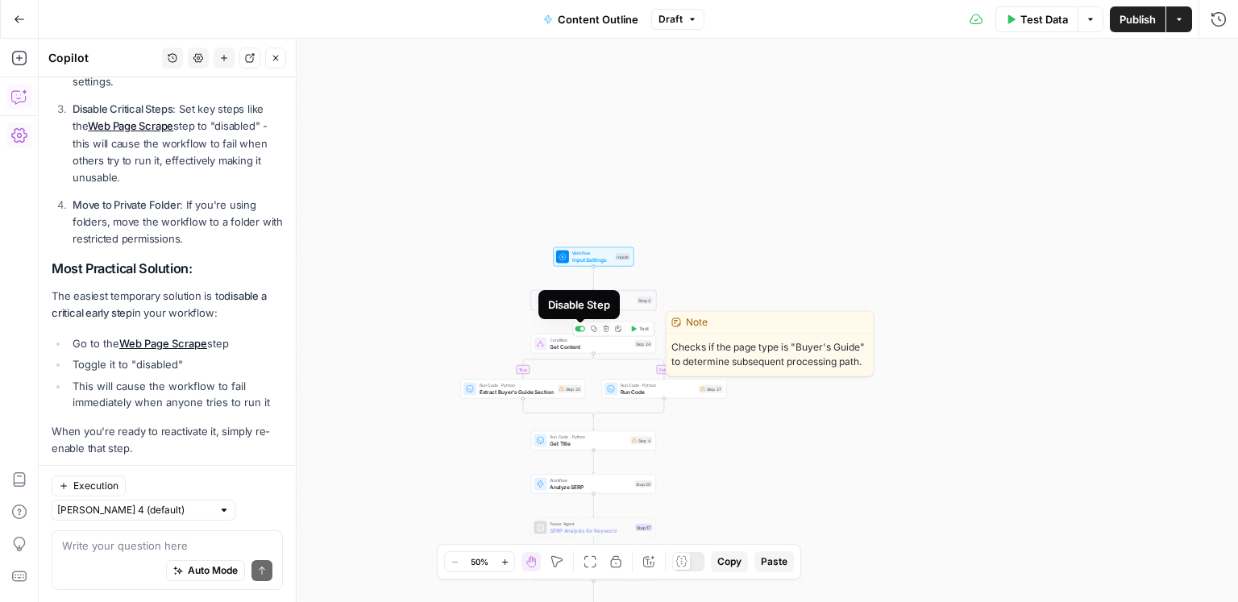
click at [579, 327] on div at bounding box center [580, 330] width 10 height 6
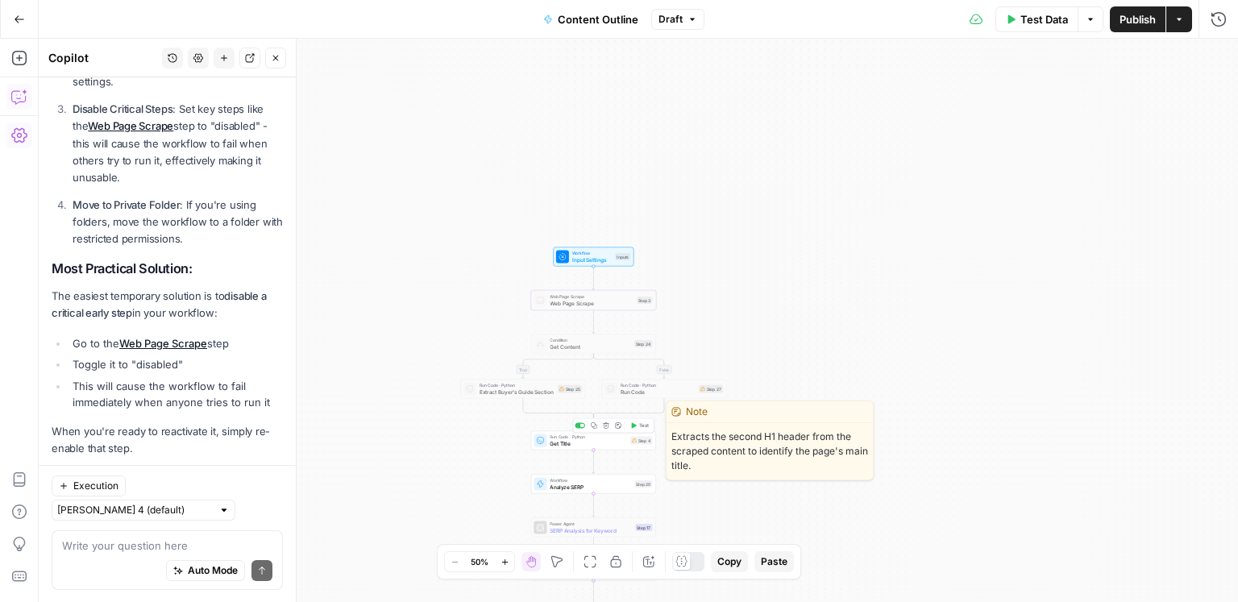
click at [580, 429] on div "Copy step Delete step Edit Note Test" at bounding box center [613, 425] width 81 height 15
click at [580, 425] on div at bounding box center [582, 426] width 4 height 4
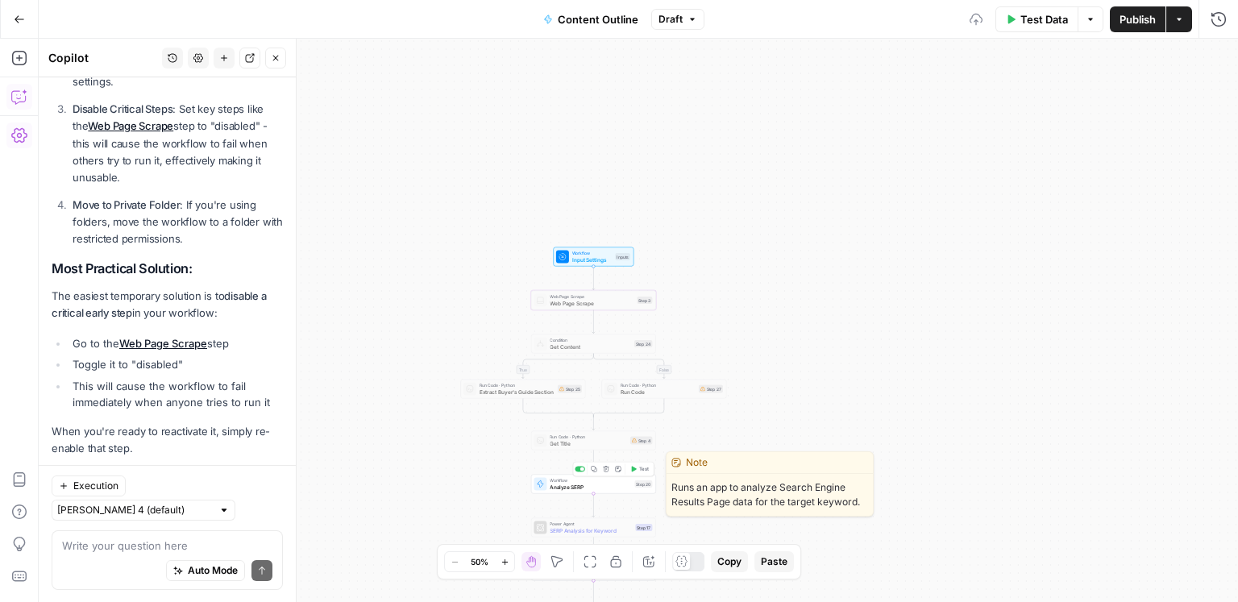
click at [584, 473] on div "Copy step Delete step Edit Note Test" at bounding box center [613, 469] width 81 height 15
click at [583, 470] on div at bounding box center [582, 470] width 4 height 4
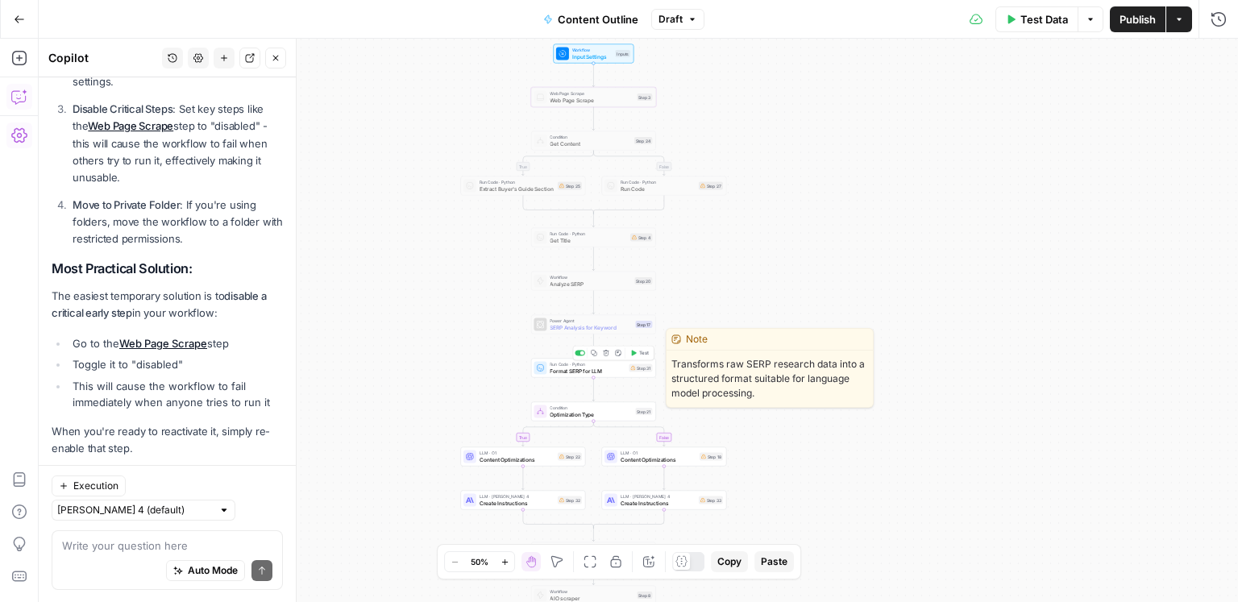
click at [577, 353] on div at bounding box center [580, 354] width 10 height 6
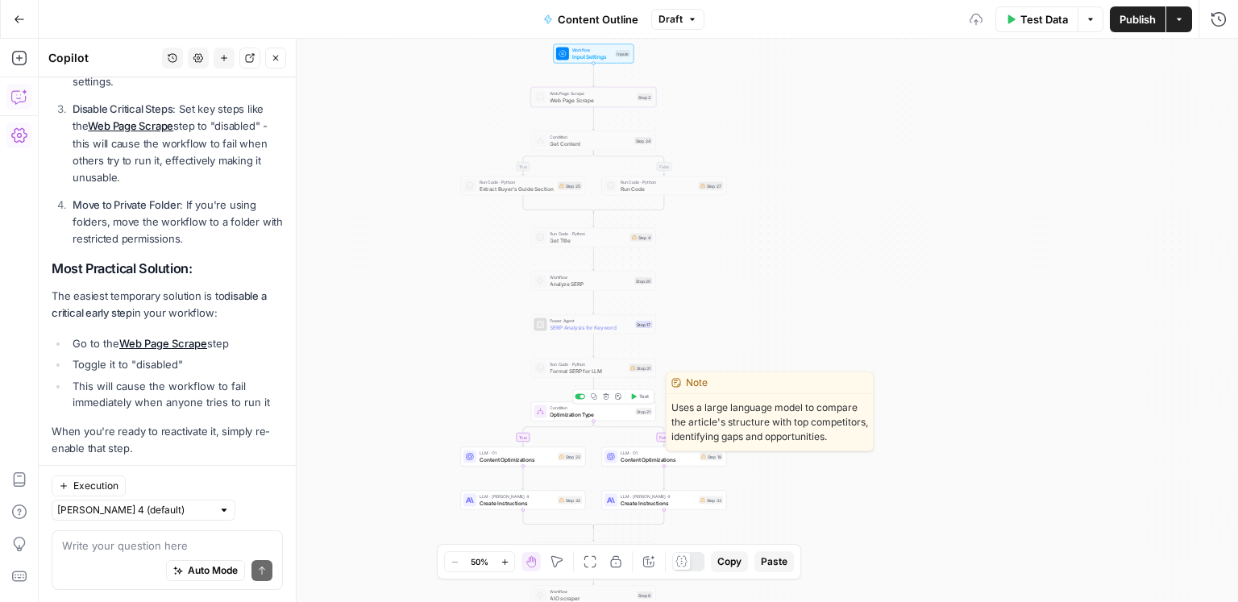
click at [578, 396] on div at bounding box center [580, 397] width 10 height 6
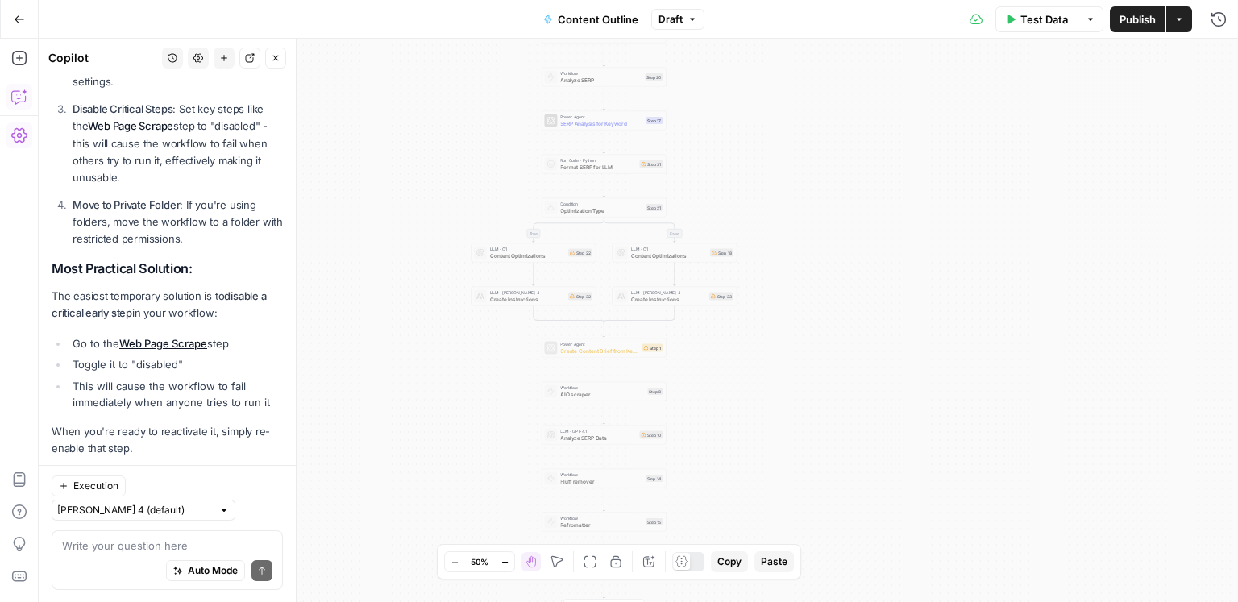
drag, startPoint x: 856, startPoint y: 502, endPoint x: 859, endPoint y: 275, distance: 227.4
click at [859, 275] on div "true false true false Workflow Input Settings Inputs Web Page Scrape Web Page S…" at bounding box center [639, 321] width 1200 height 564
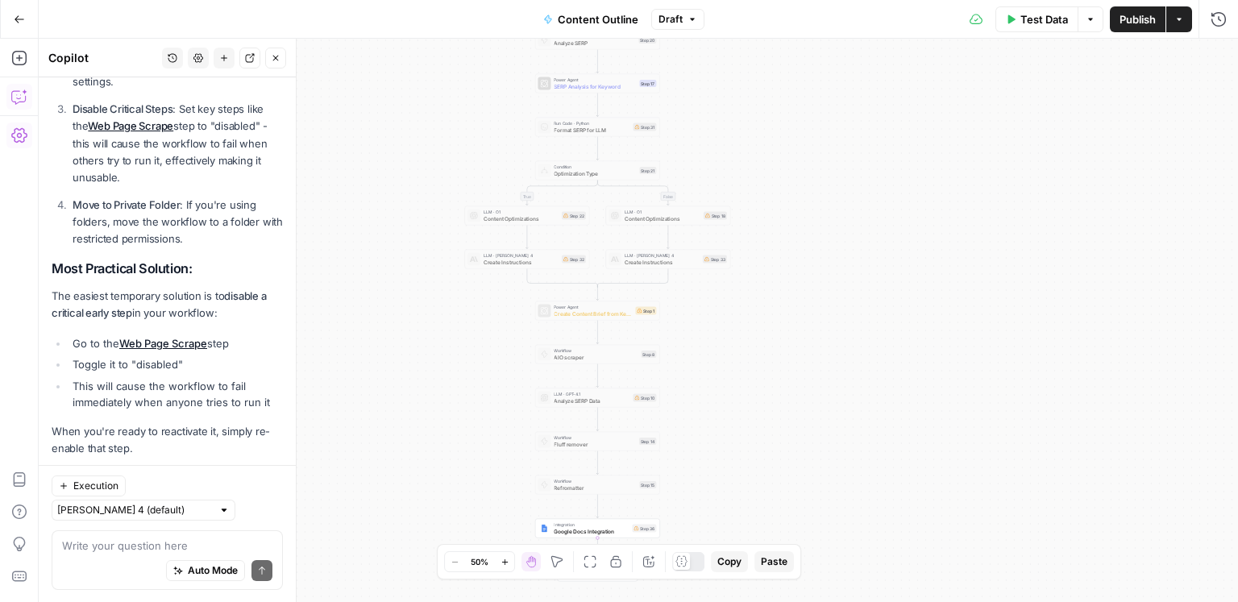
drag, startPoint x: 826, startPoint y: 324, endPoint x: 826, endPoint y: 201, distance: 123.3
click at [826, 201] on div "true false true false Workflow Input Settings Inputs Web Page Scrape Web Page S…" at bounding box center [639, 321] width 1200 height 564
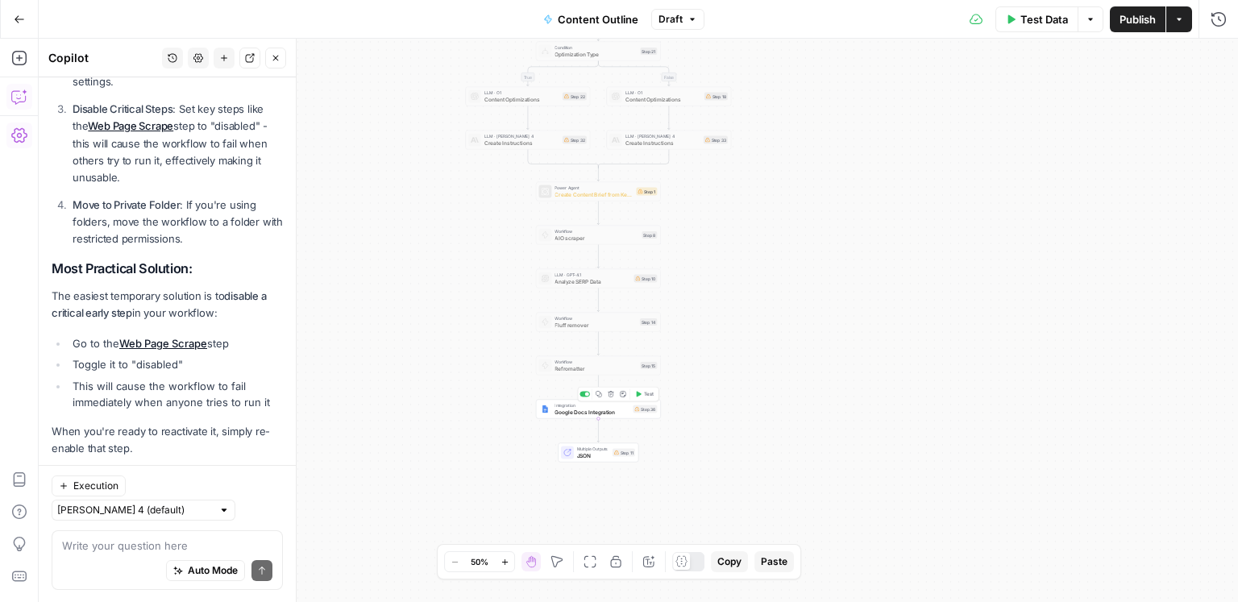
click at [586, 394] on div at bounding box center [587, 395] width 4 height 4
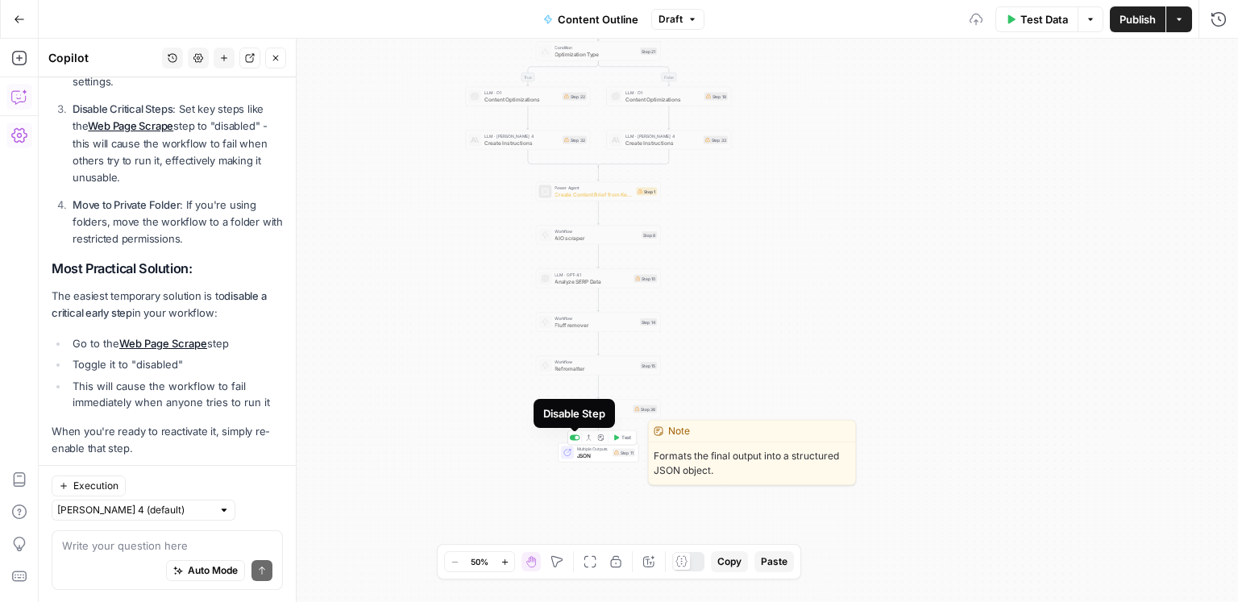
click at [572, 437] on div at bounding box center [575, 438] width 10 height 6
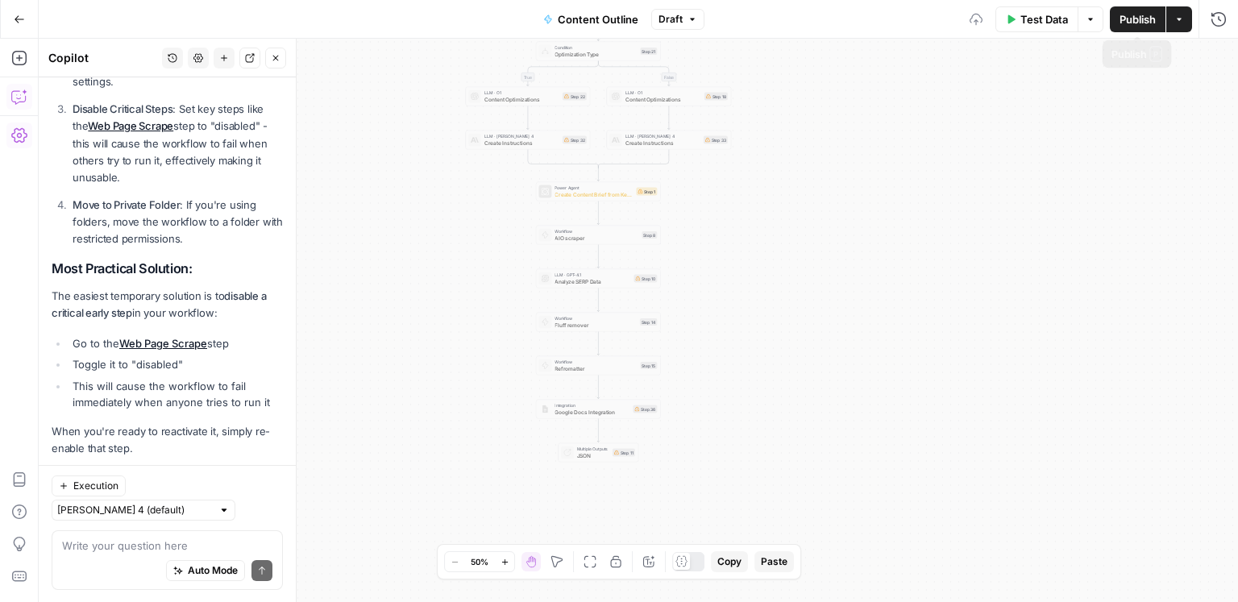
click at [1133, 27] on button "Publish" at bounding box center [1138, 19] width 56 height 26
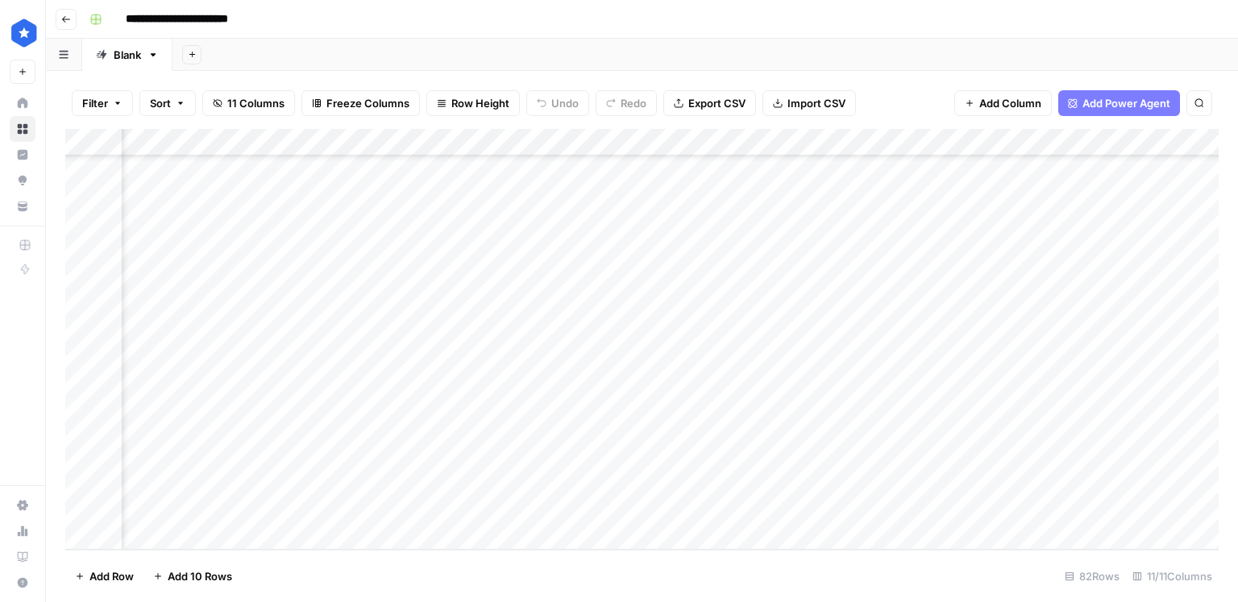
scroll to position [1880, 856]
click at [964, 507] on div "Add Column" at bounding box center [642, 339] width 1154 height 421
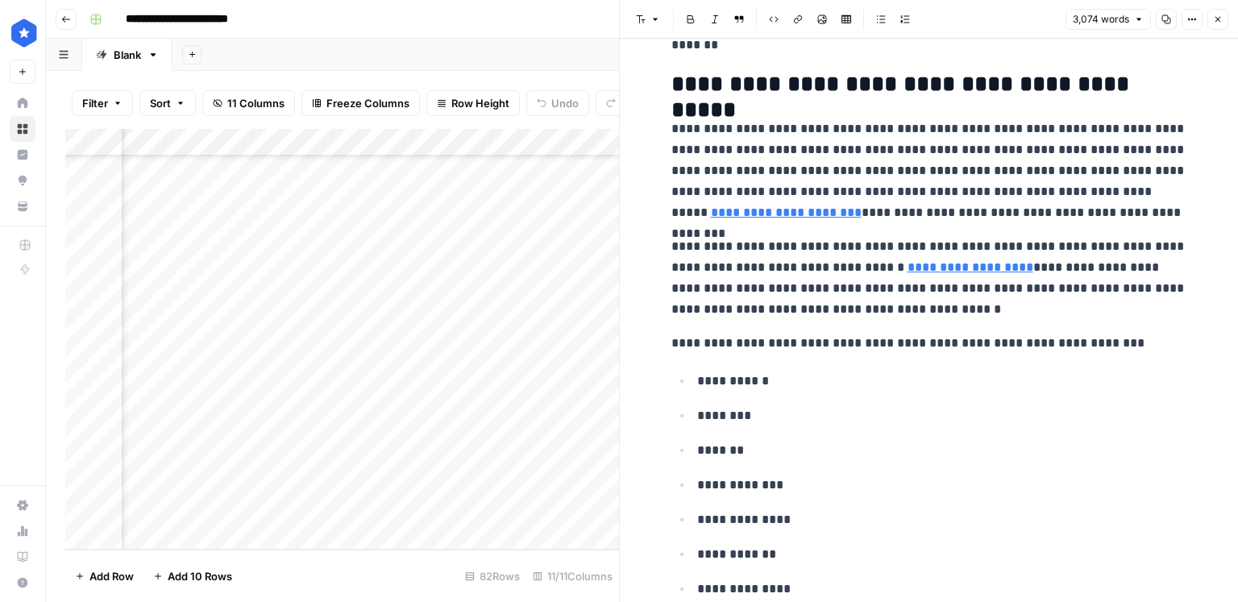
scroll to position [4070, 0]
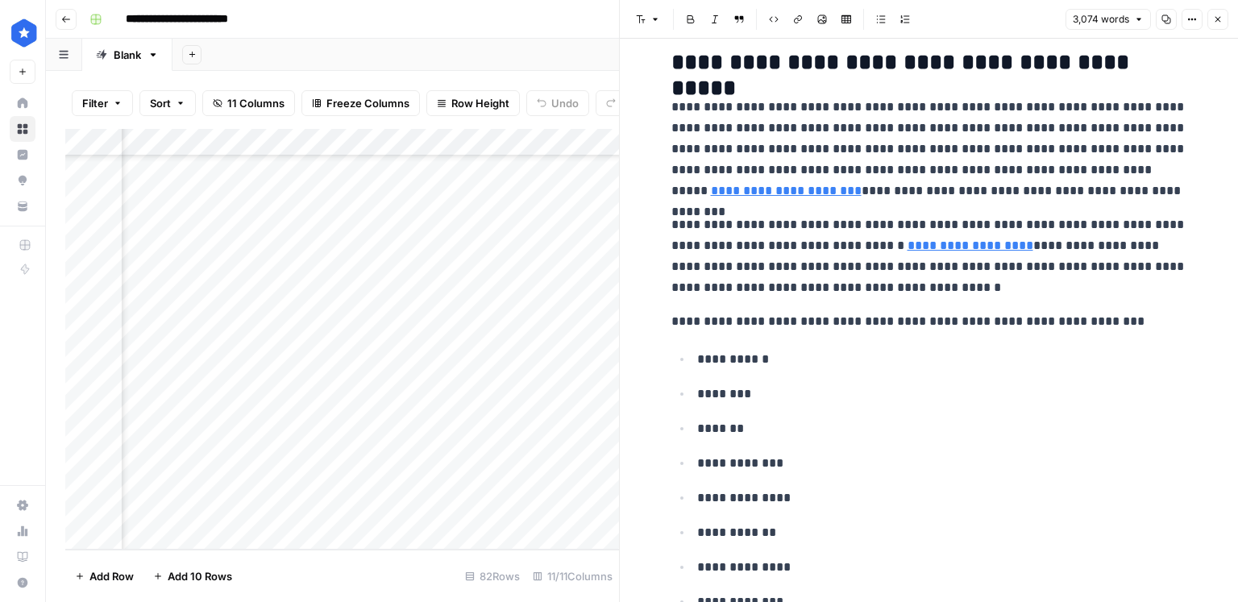
click at [1220, 15] on icon "button" at bounding box center [1218, 20] width 10 height 10
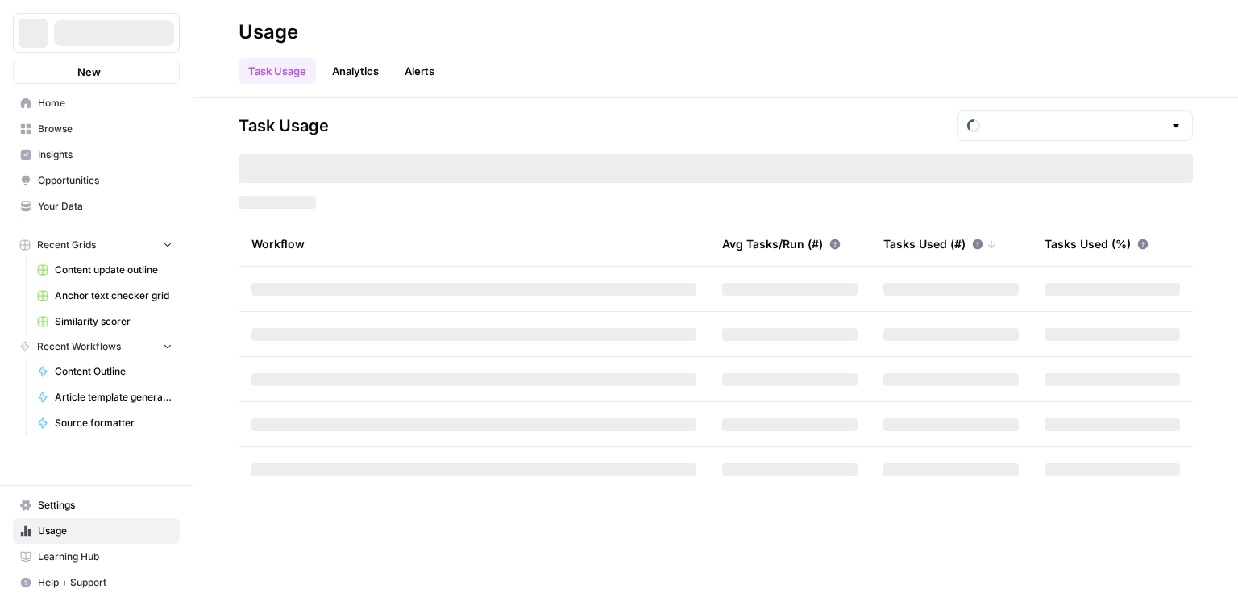
type input "October Tasks"
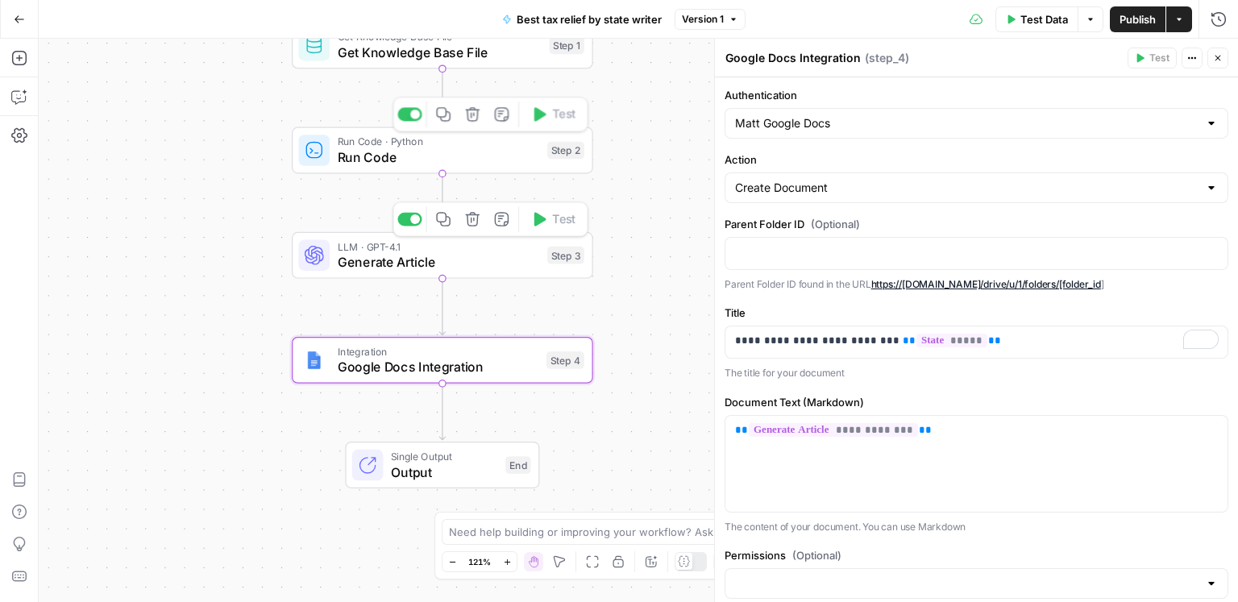
drag, startPoint x: 459, startPoint y: 151, endPoint x: 535, endPoint y: 185, distance: 83.3
click at [459, 151] on span "Run Code" at bounding box center [439, 157] width 202 height 19
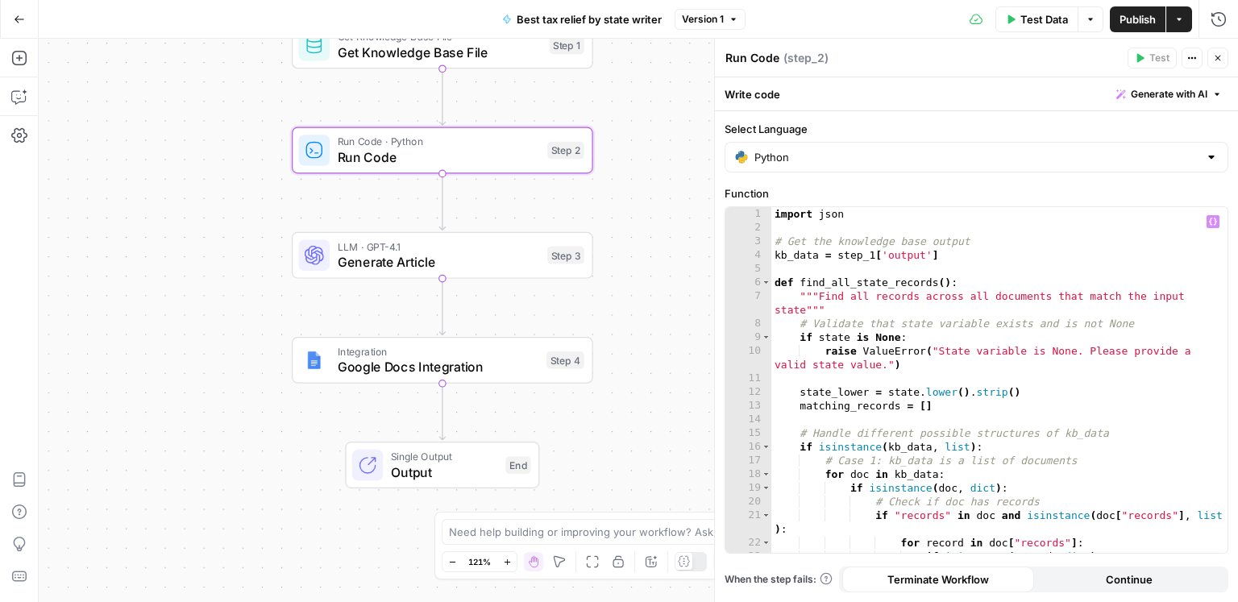
click at [1071, 392] on div "import json # Get the knowledge base output kb_data = step_1 [ 'output' ] def f…" at bounding box center [1000, 401] width 457 height 388
type textarea "**********"
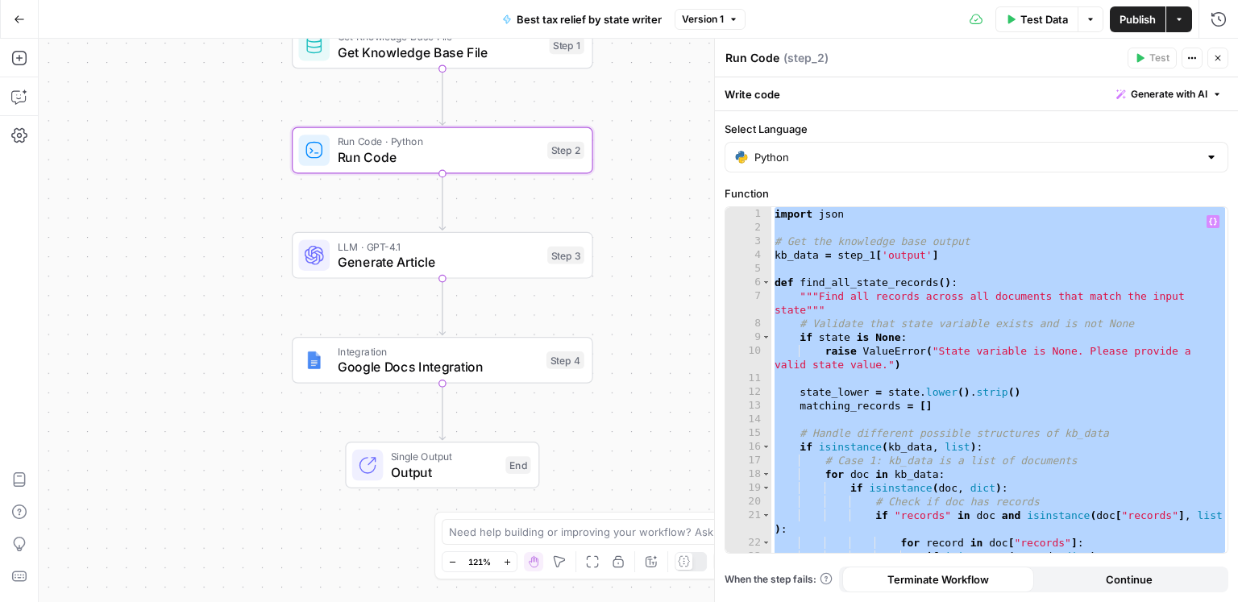
paste textarea
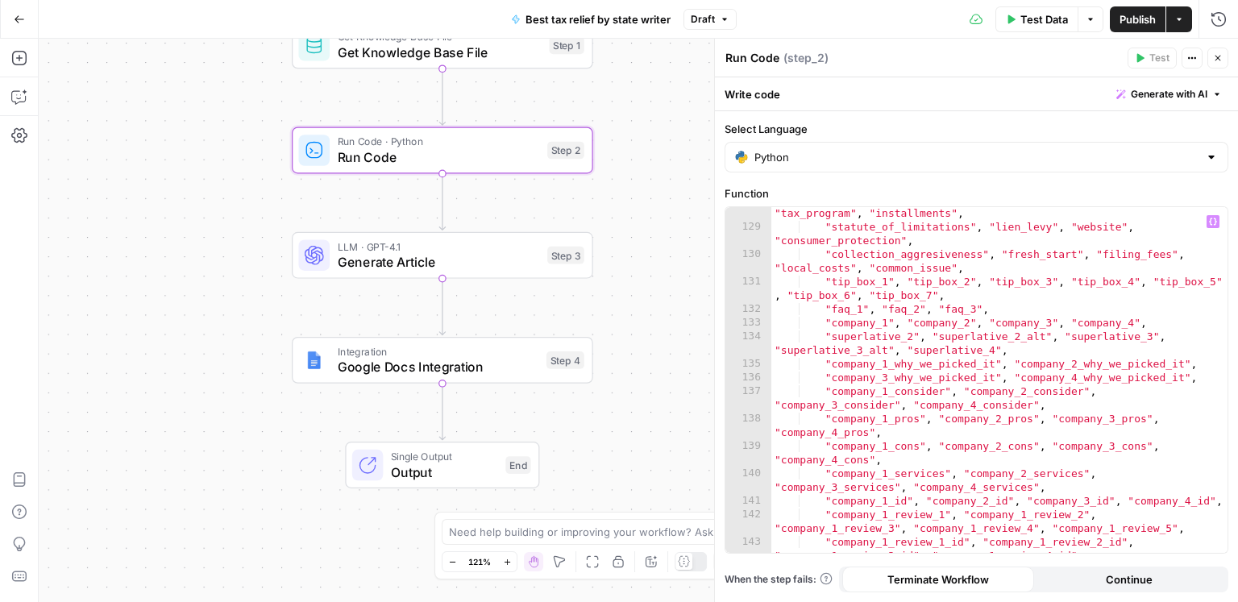
scroll to position [2261, 0]
click at [1145, 17] on span "Publish" at bounding box center [1138, 19] width 36 height 16
